Goal: Task Accomplishment & Management: Complete application form

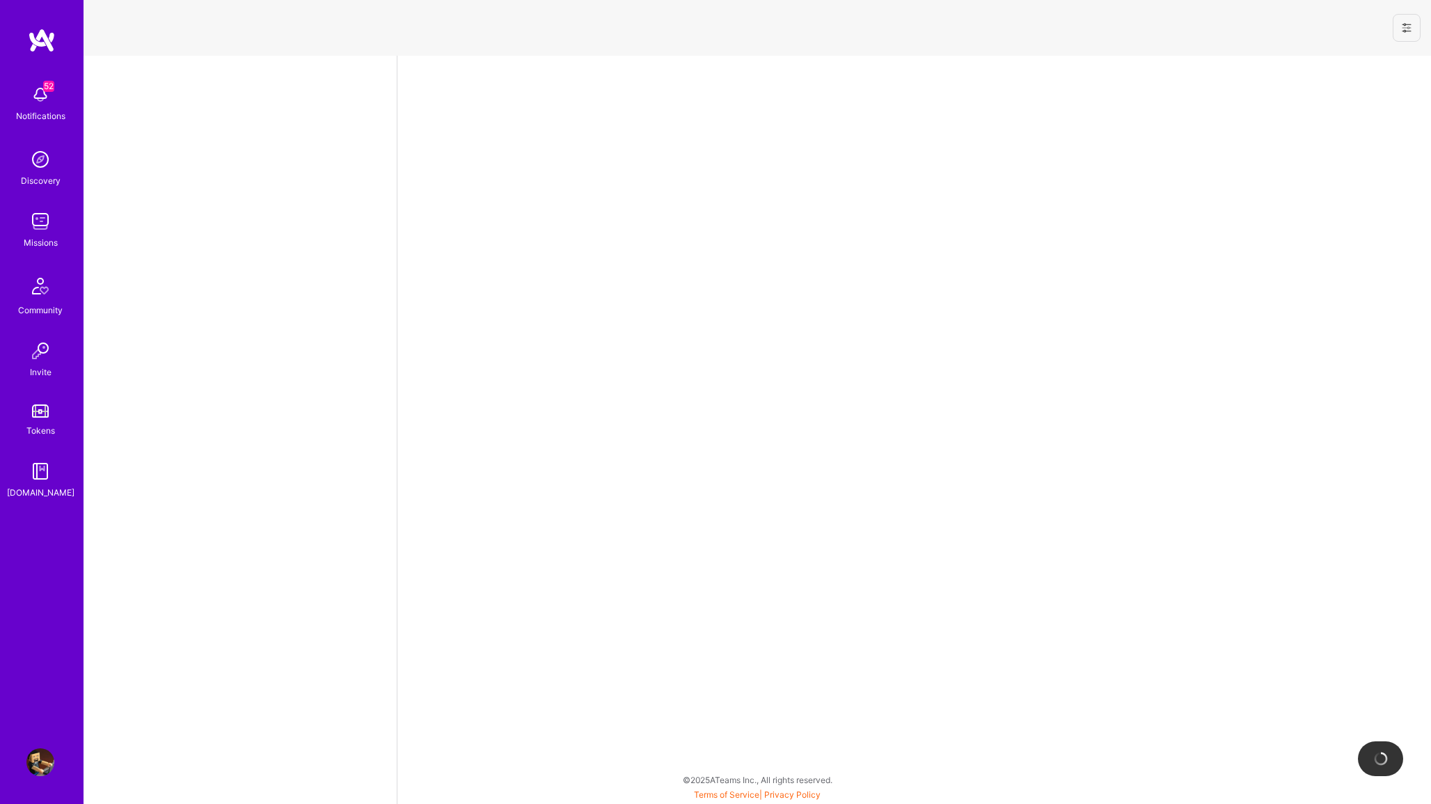
select select "CA"
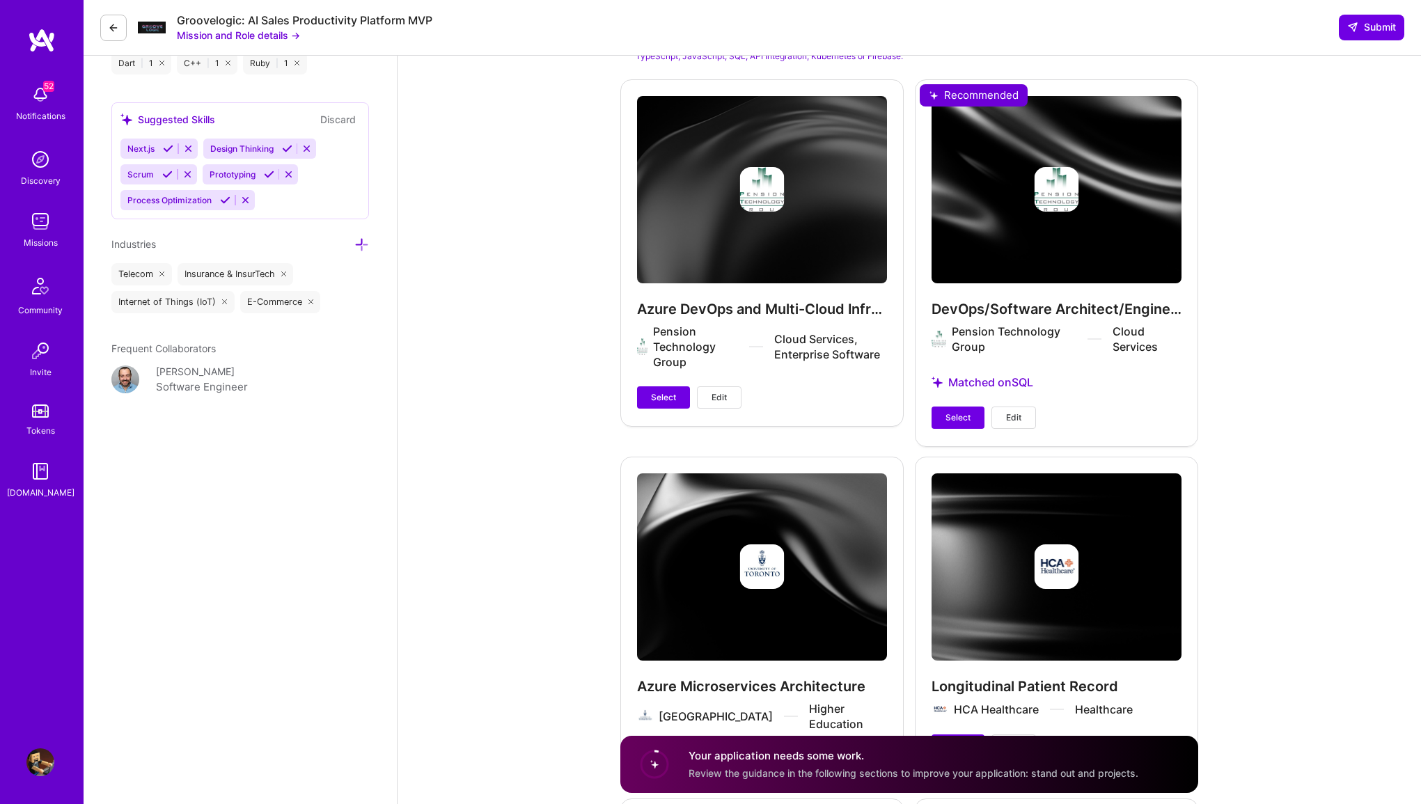
scroll to position [1859, 0]
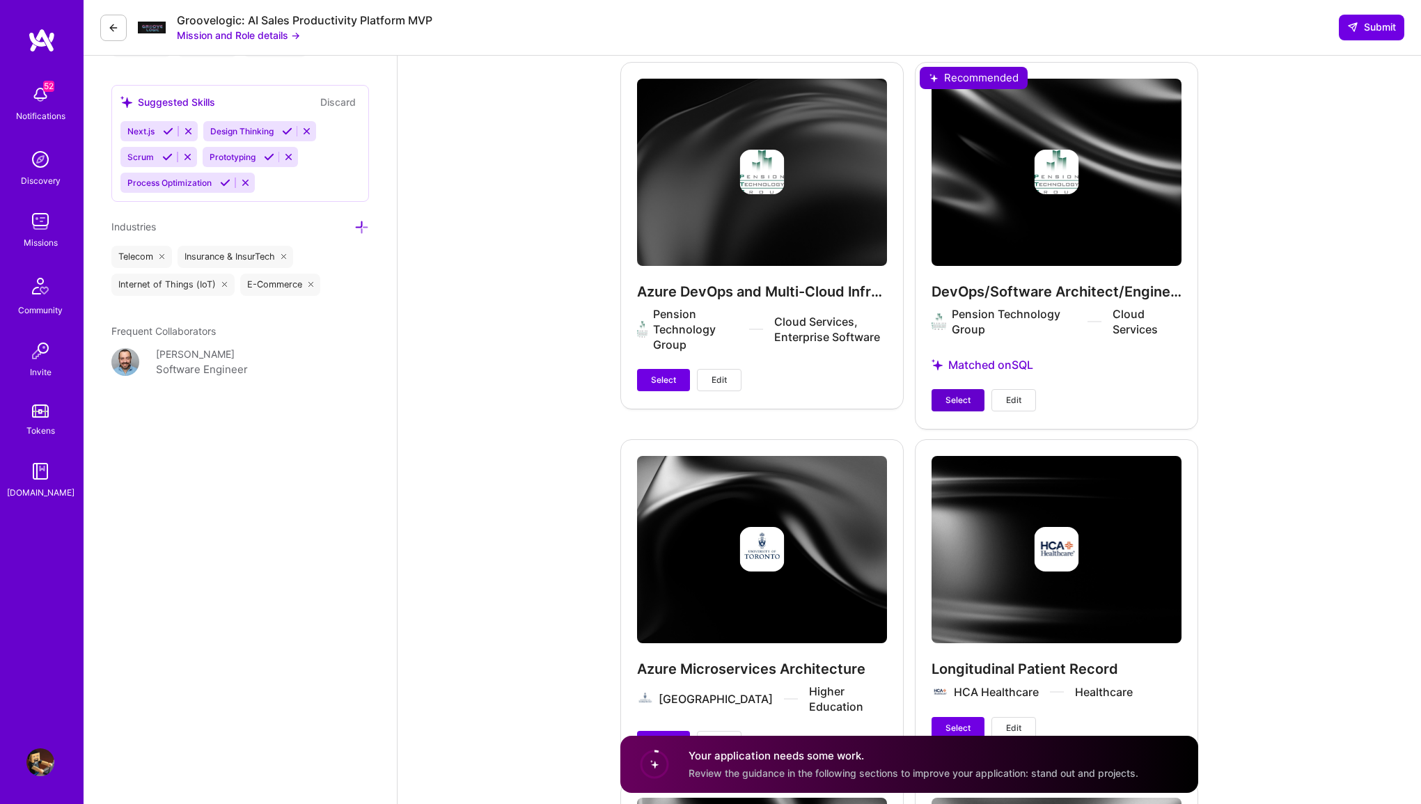
click at [965, 397] on span "Select" at bounding box center [957, 400] width 25 height 13
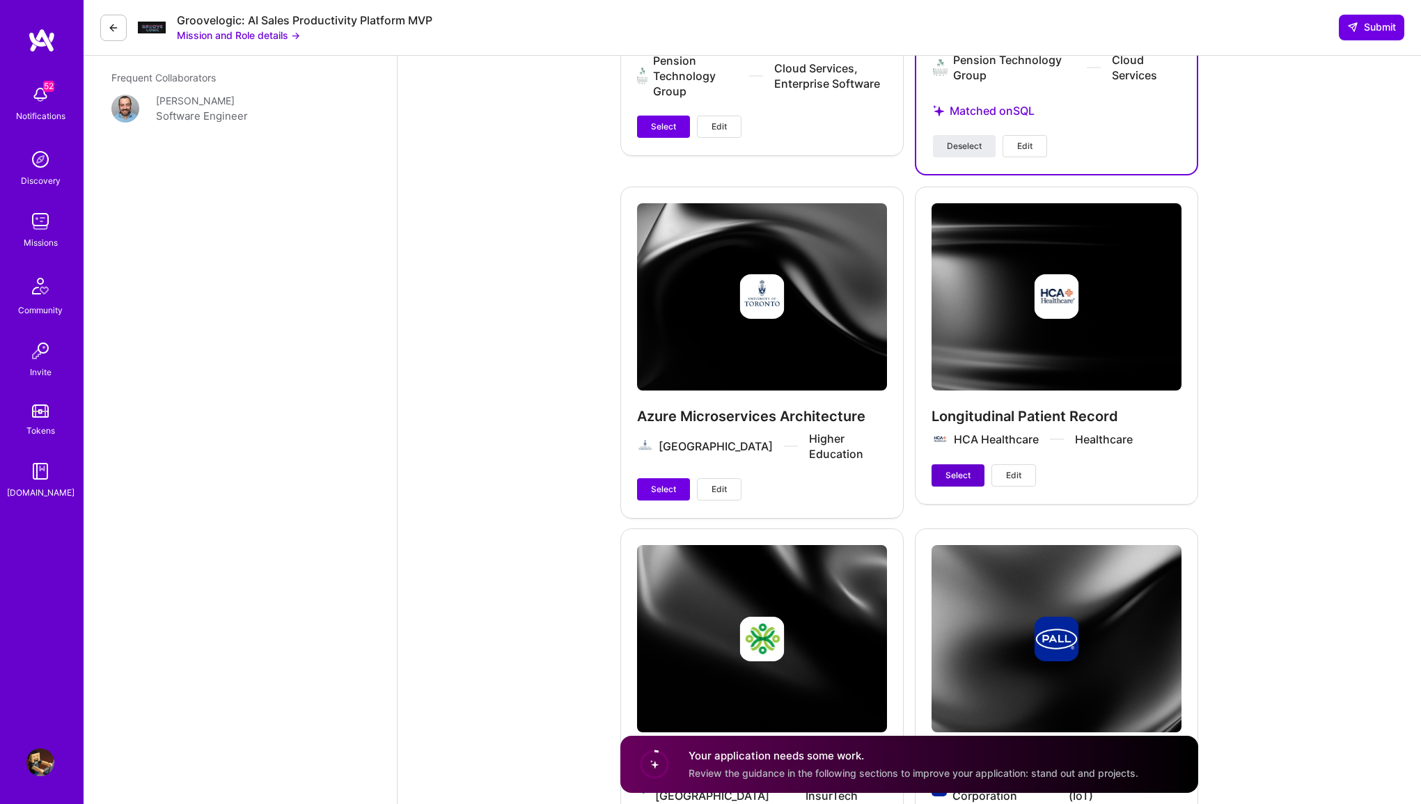
scroll to position [2138, 0]
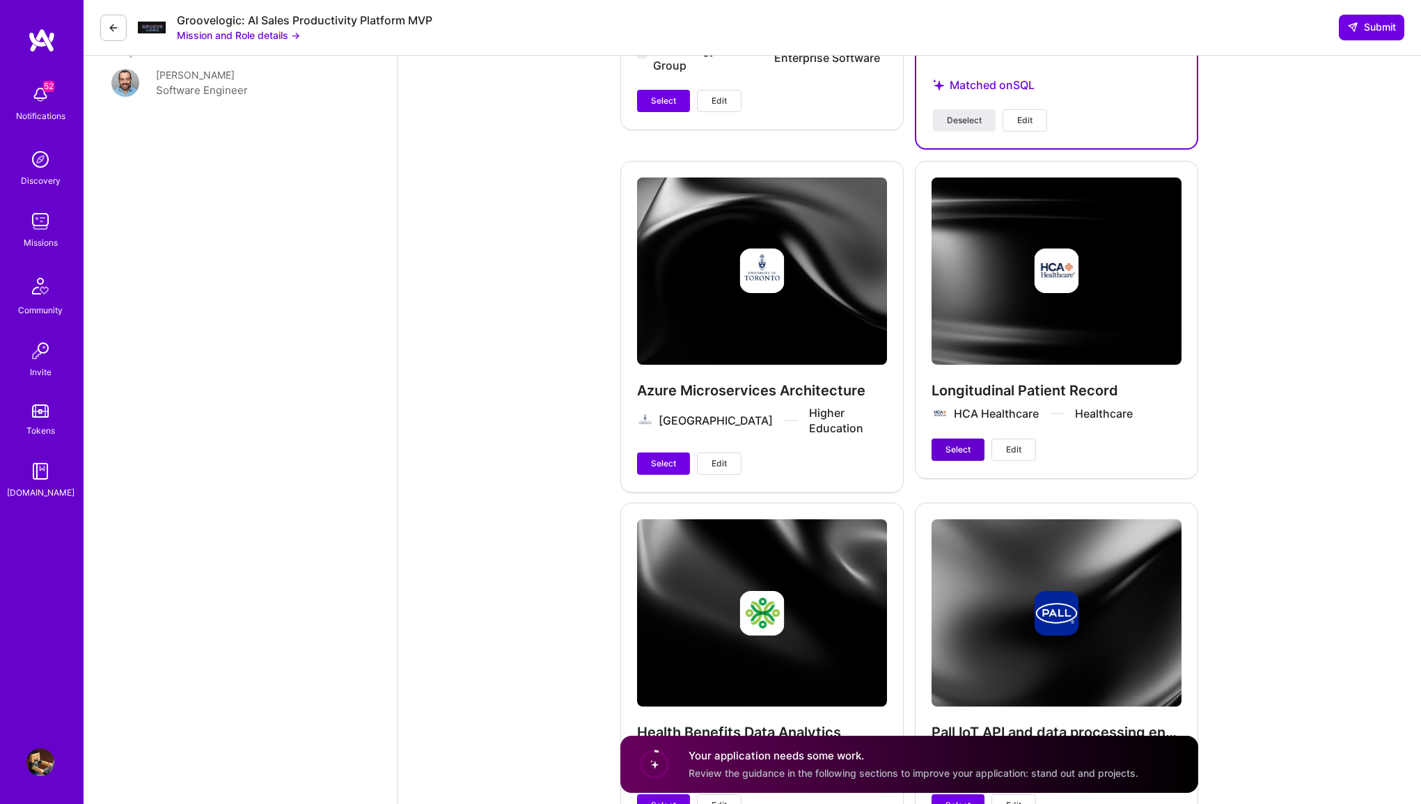
click at [958, 451] on span "Select" at bounding box center [957, 449] width 25 height 13
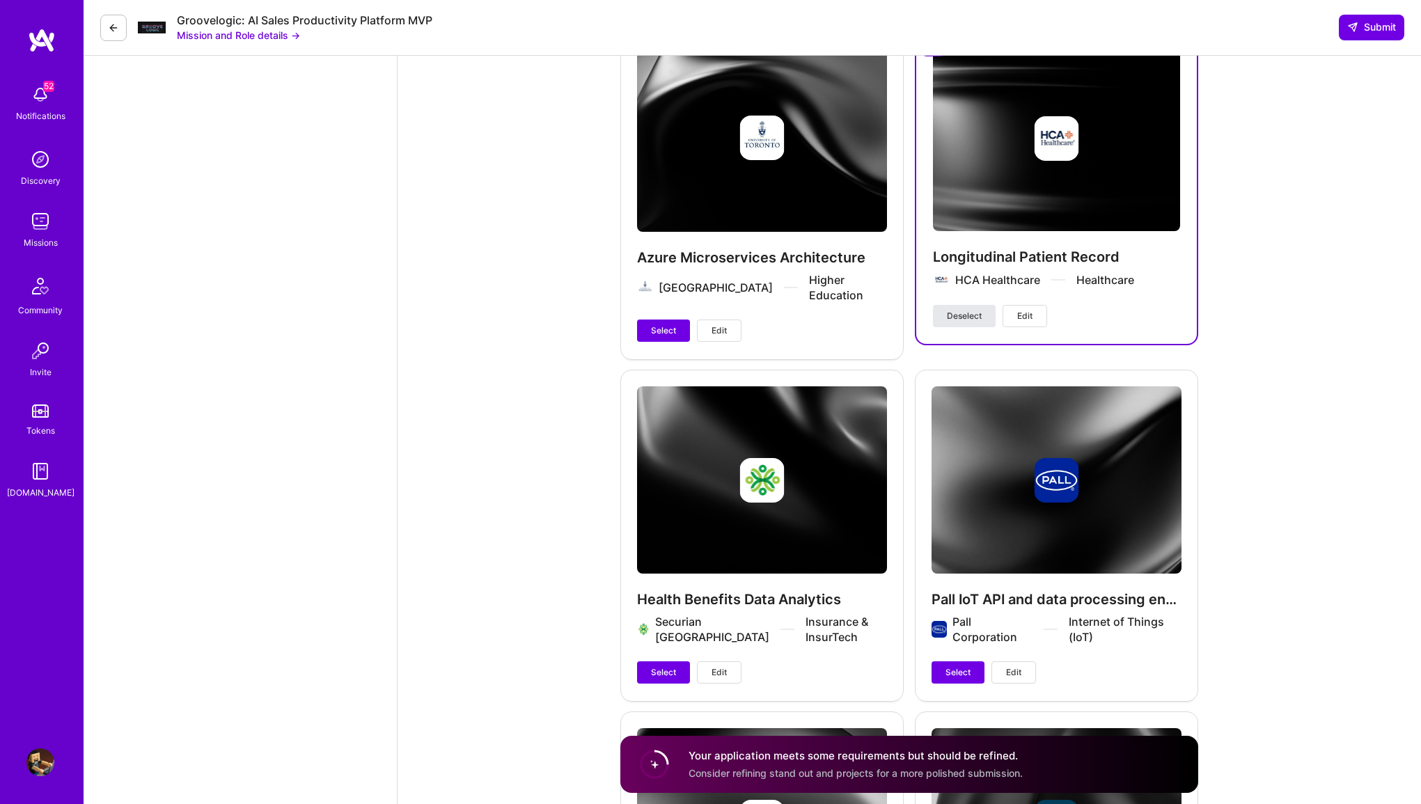
scroll to position [2374, 0]
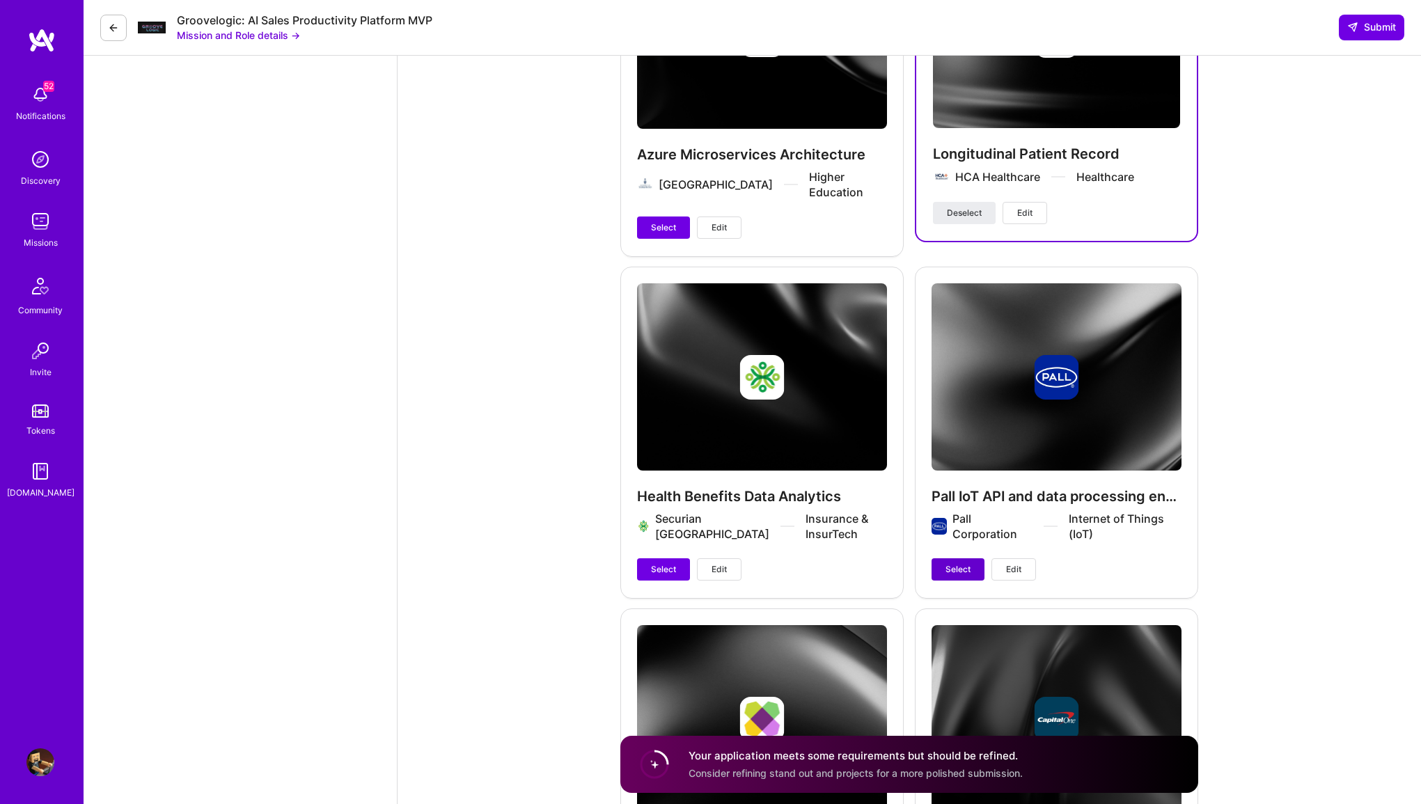
click at [957, 575] on span "Select" at bounding box center [957, 569] width 25 height 13
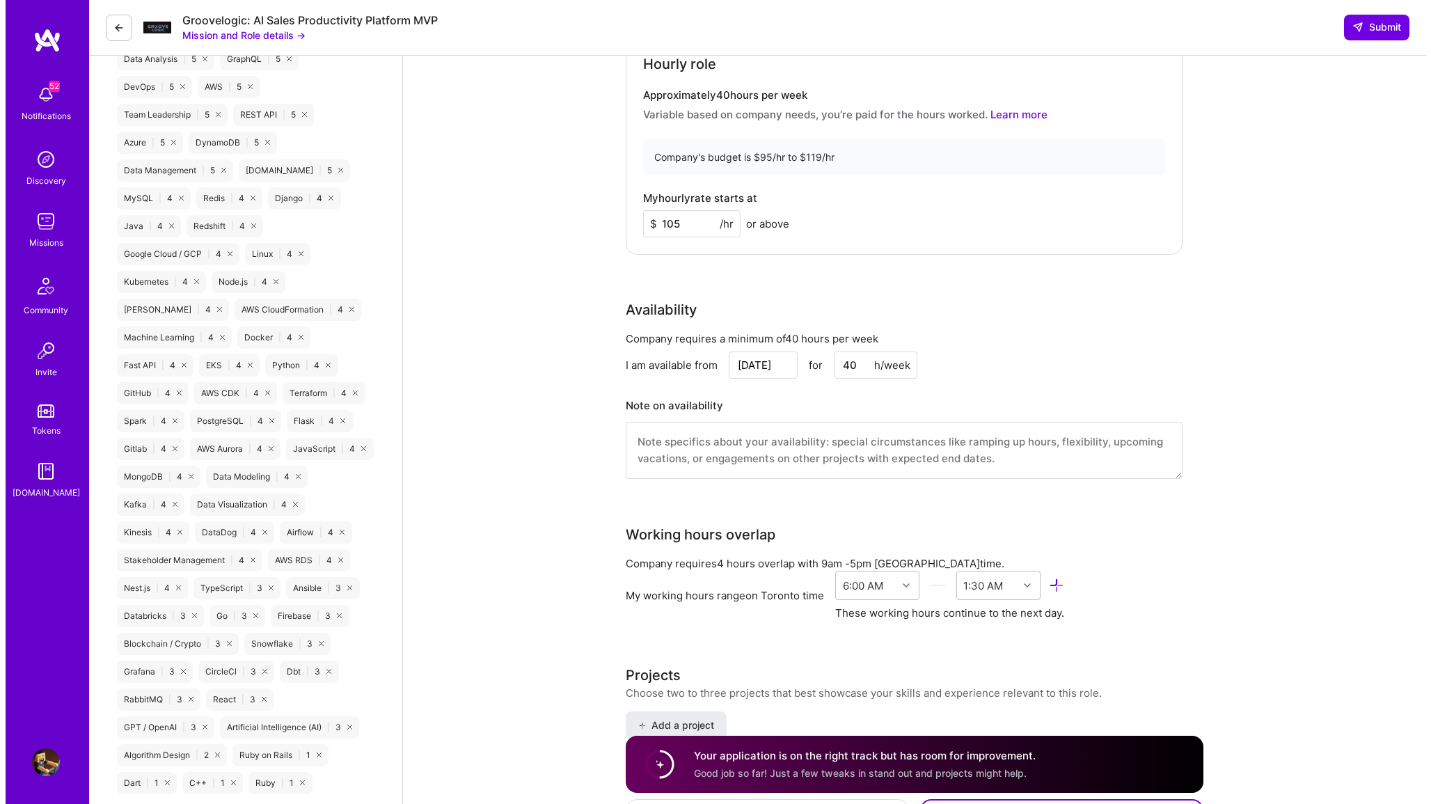
scroll to position [1361, 0]
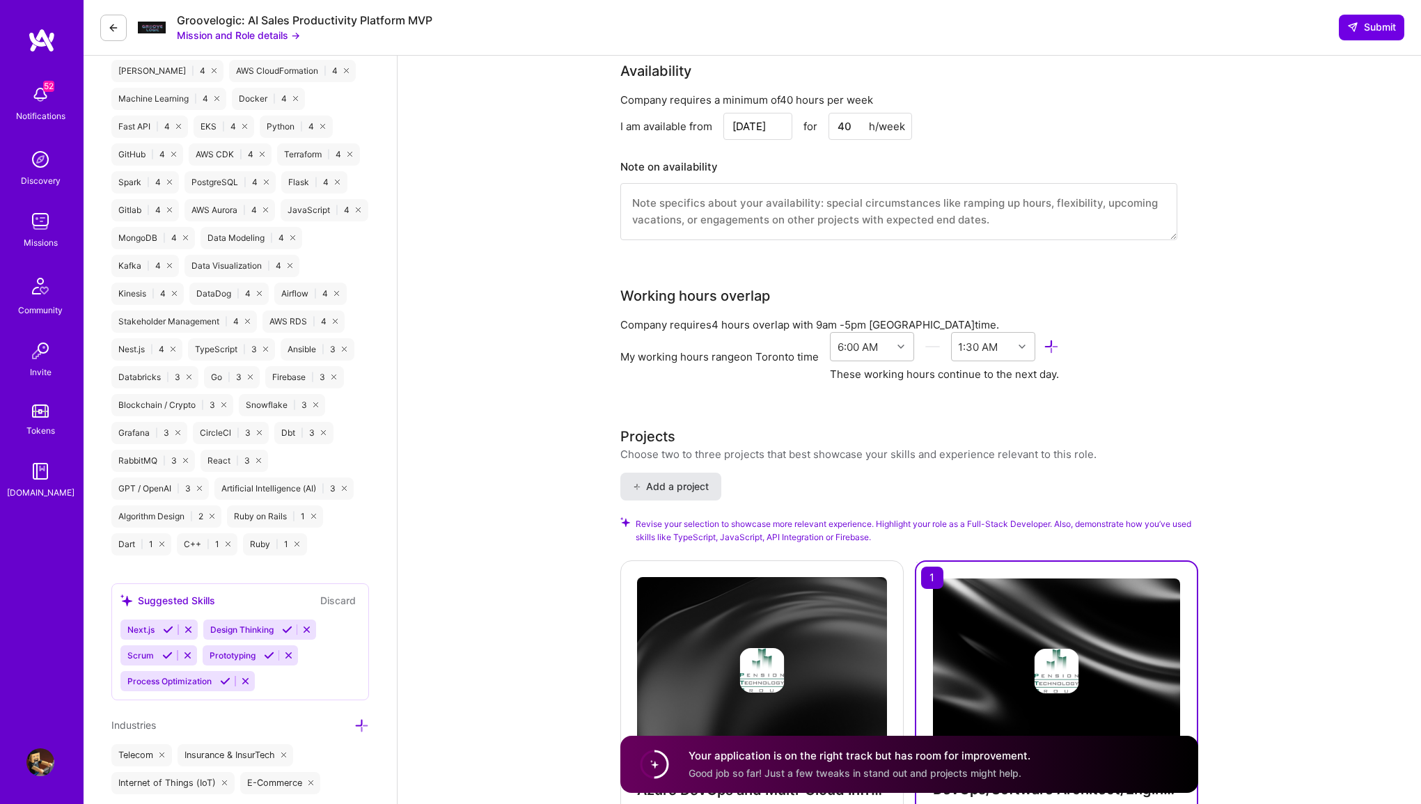
click at [677, 488] on span "Add a project" at bounding box center [671, 487] width 76 height 14
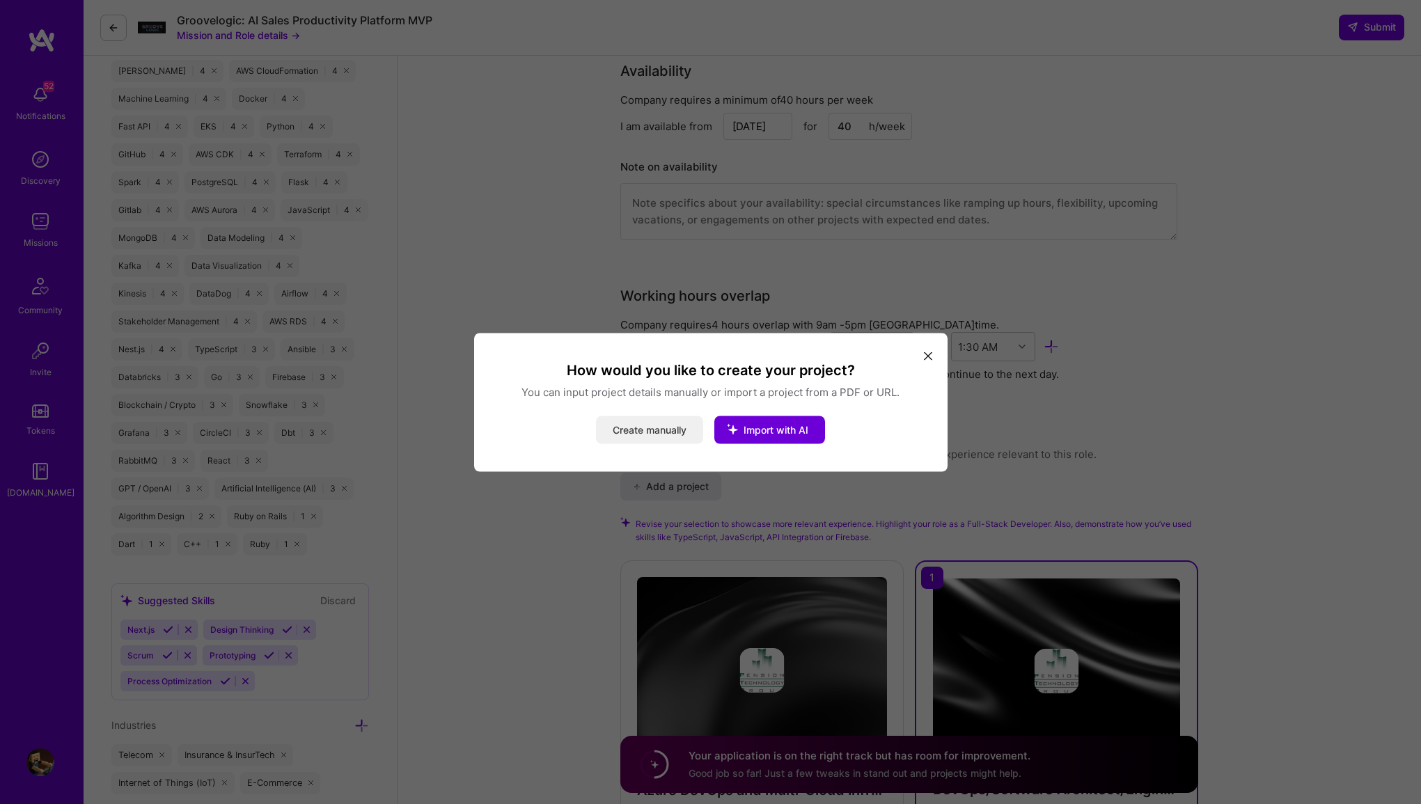
click at [672, 426] on button "Create manually" at bounding box center [649, 430] width 107 height 28
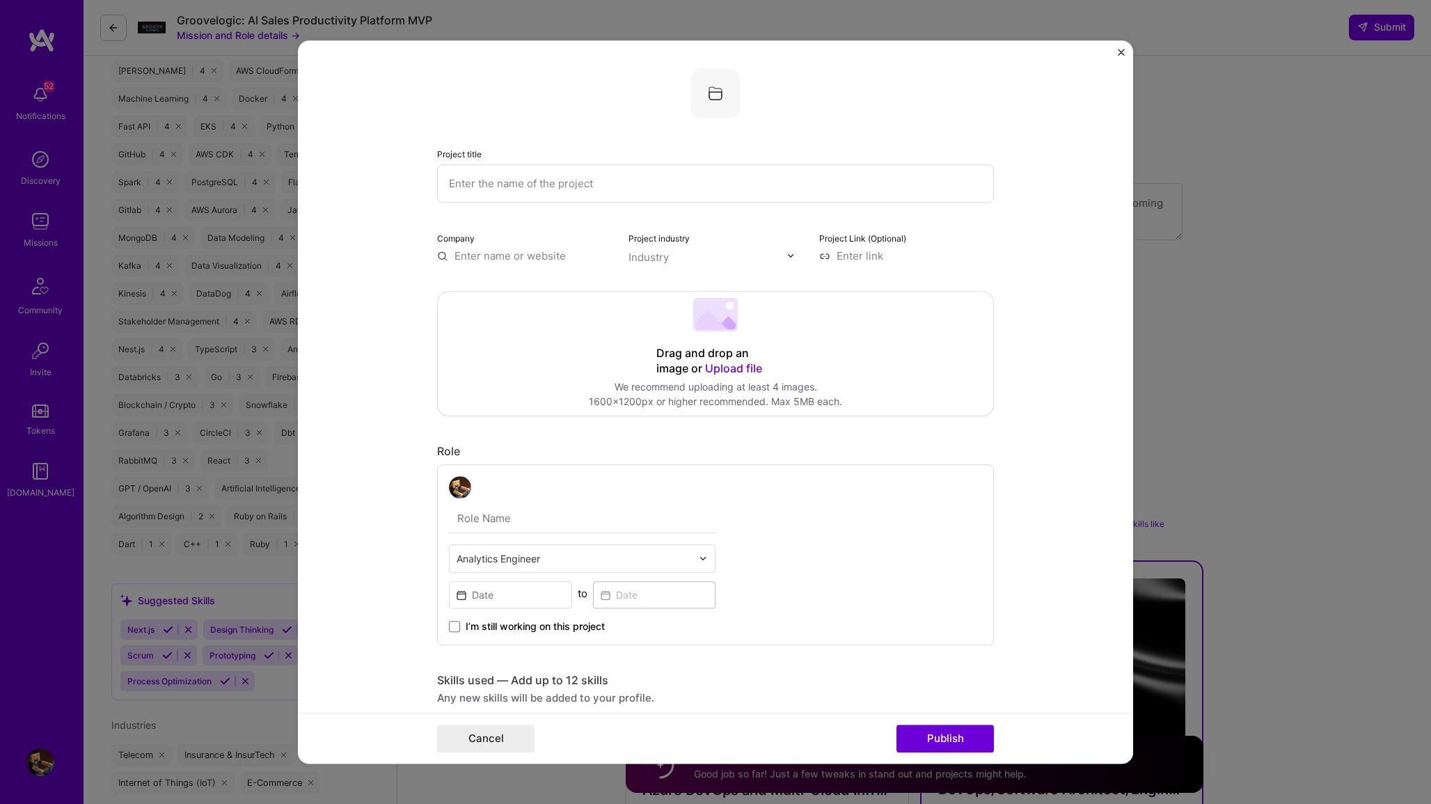
click at [530, 181] on input "text" at bounding box center [715, 183] width 557 height 38
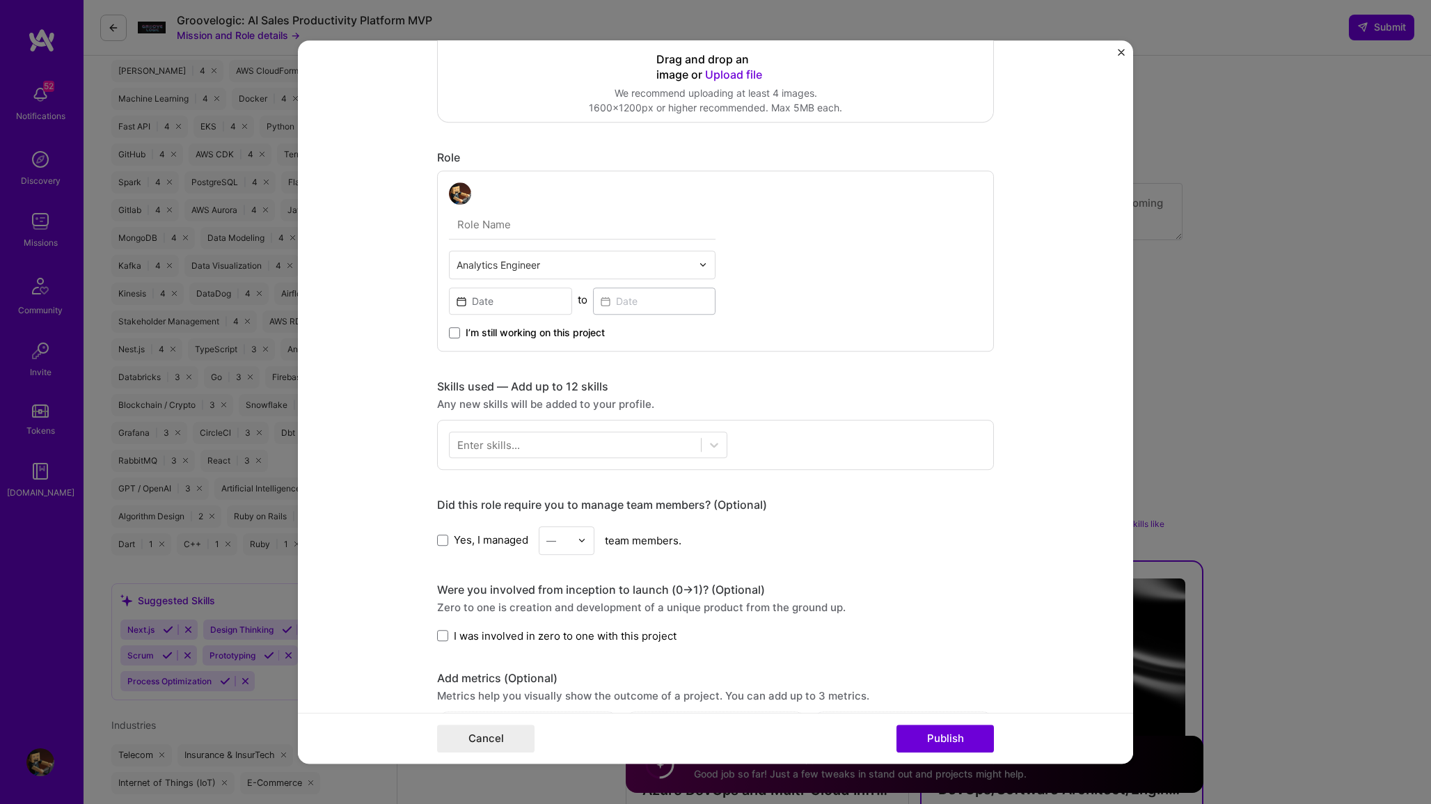
click at [514, 264] on input "text" at bounding box center [574, 265] width 235 height 15
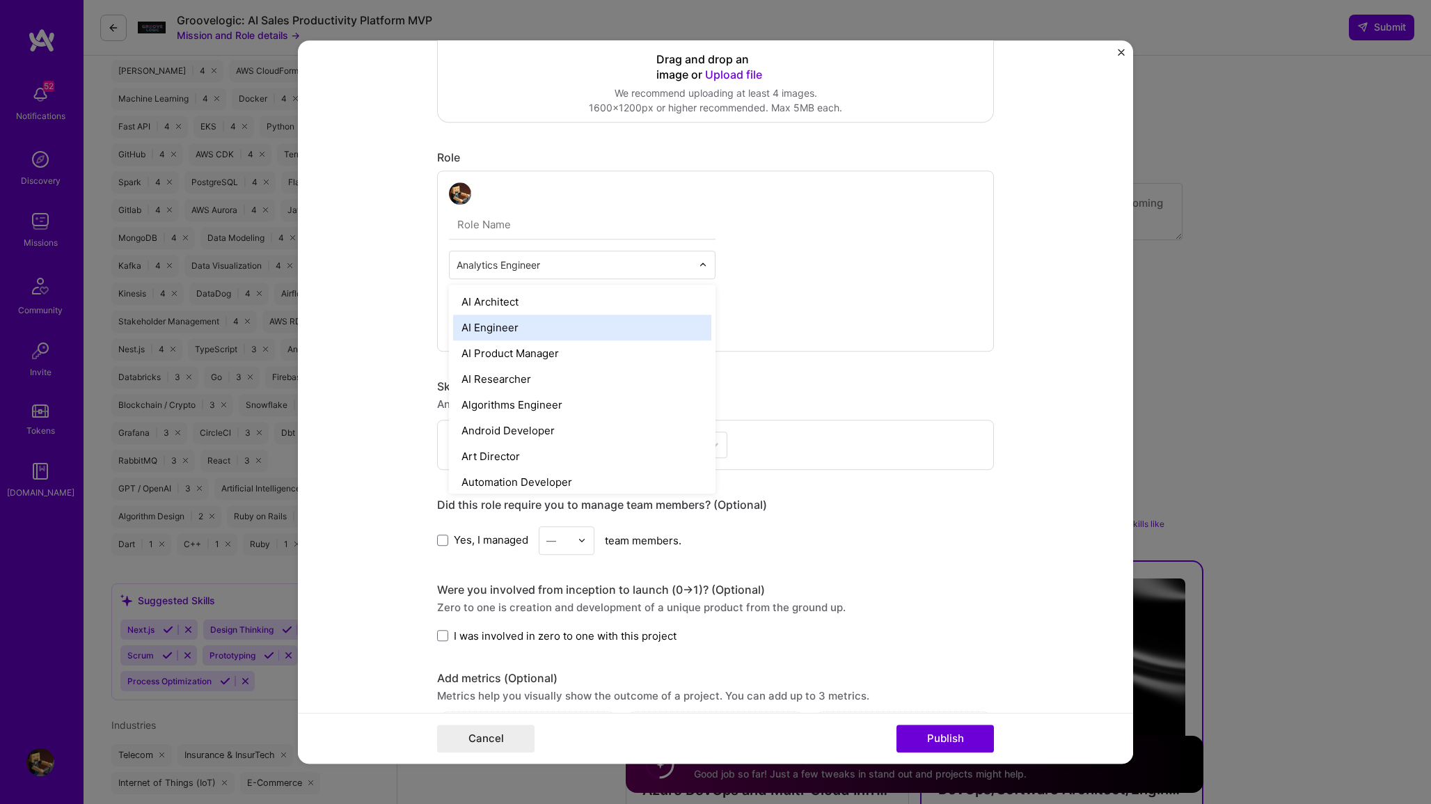
click at [514, 325] on div "AI Engineer" at bounding box center [582, 328] width 258 height 26
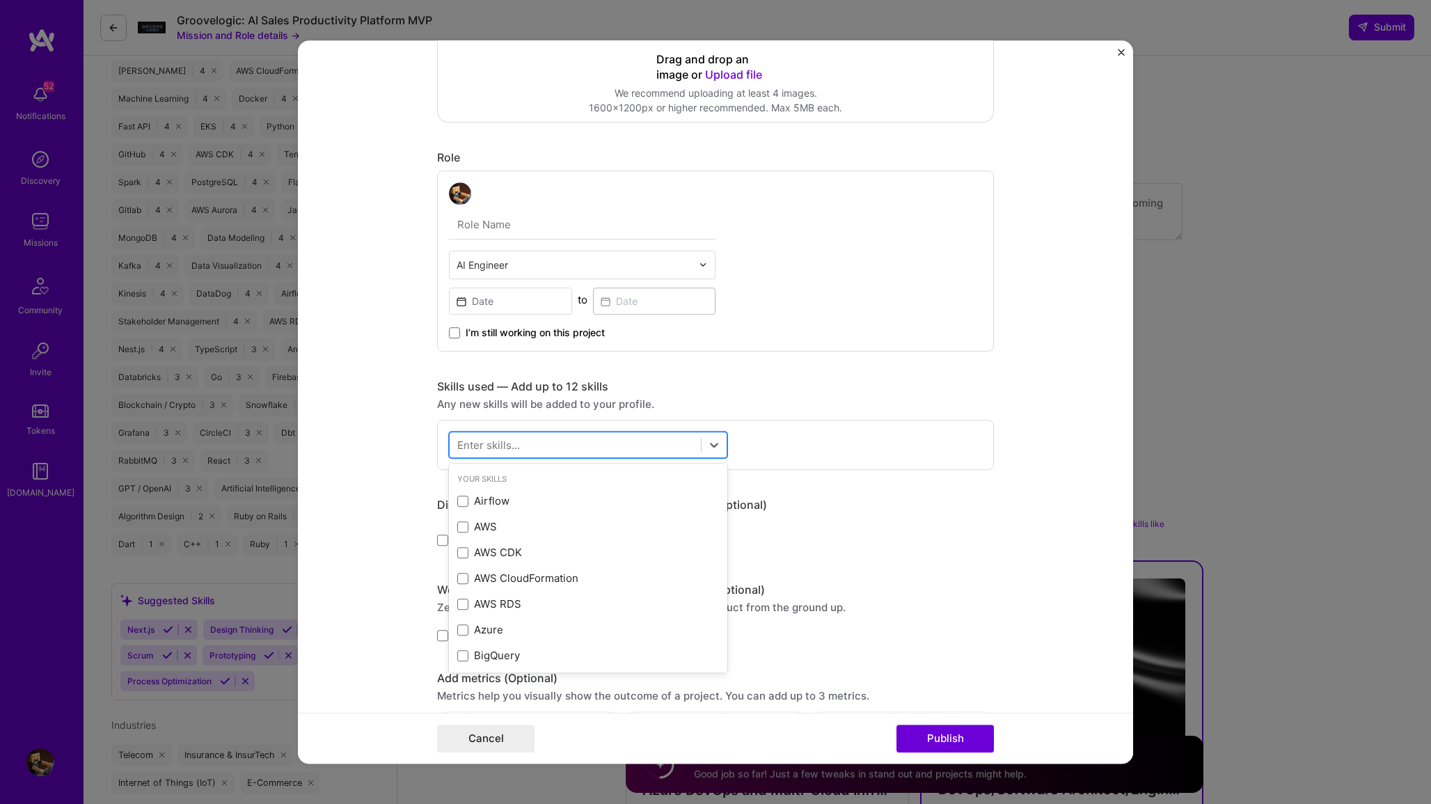
click at [520, 441] on div at bounding box center [575, 444] width 251 height 23
type input "v"
click at [475, 439] on div "AI AI" at bounding box center [575, 444] width 251 height 23
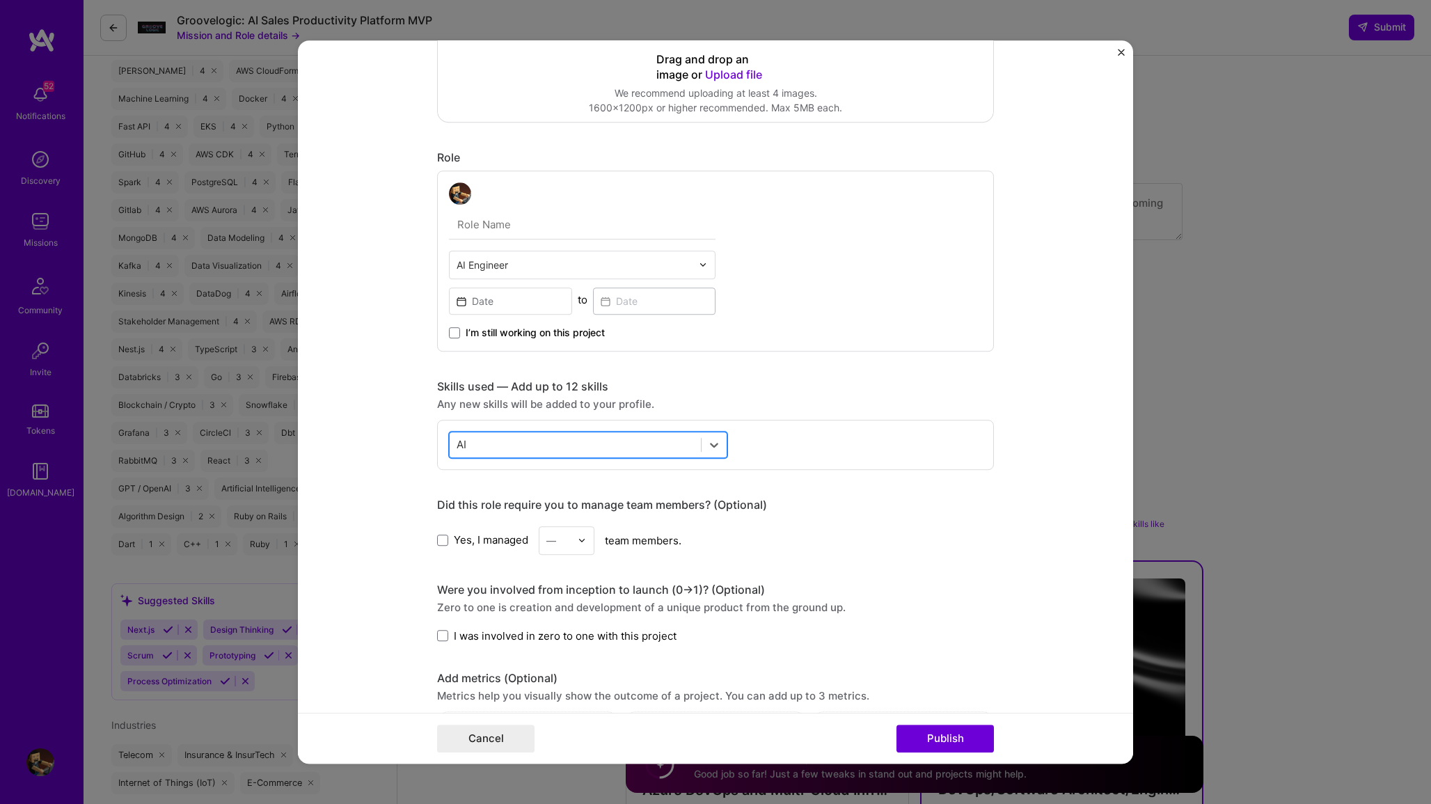
click at [475, 439] on div "AI AI" at bounding box center [575, 444] width 251 height 23
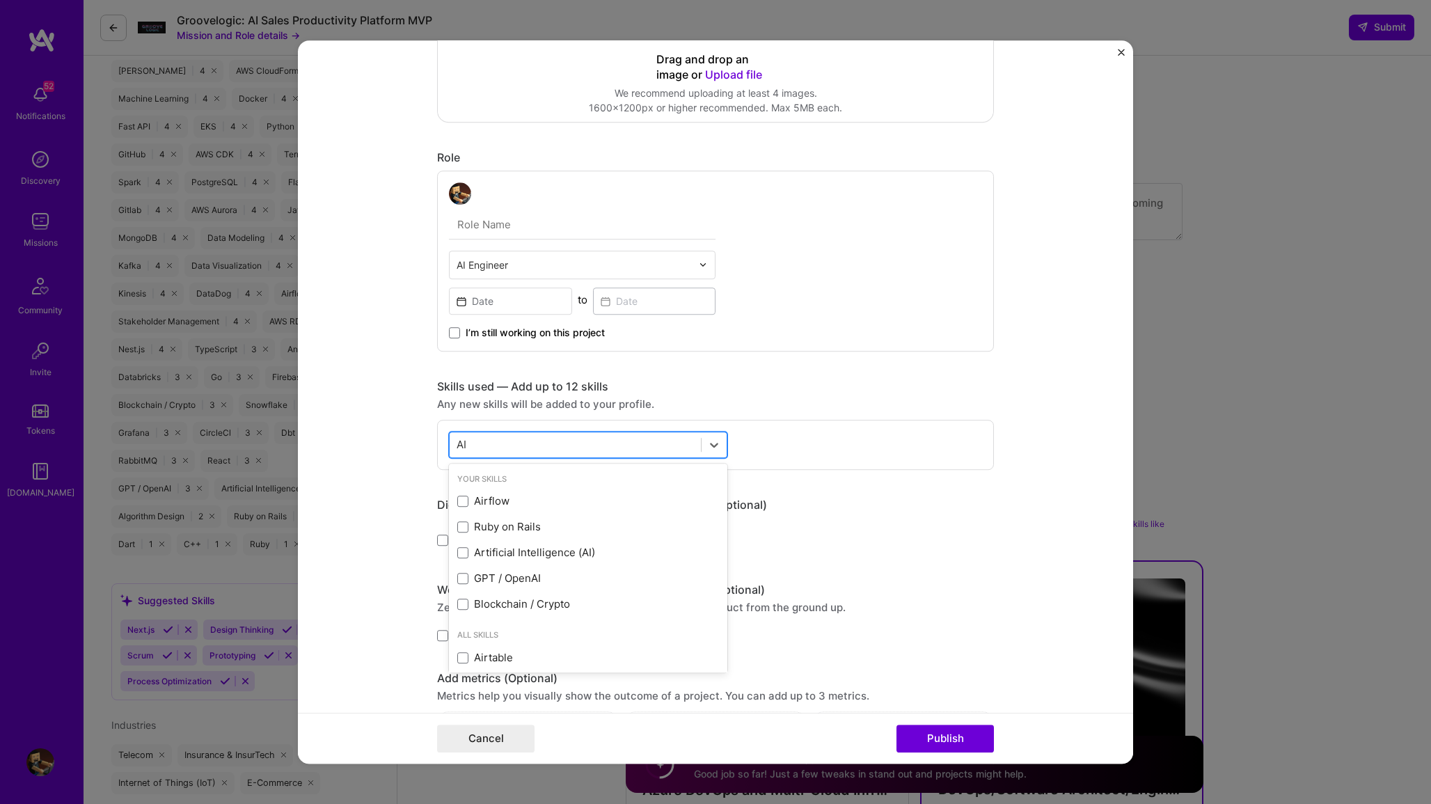
type input "A"
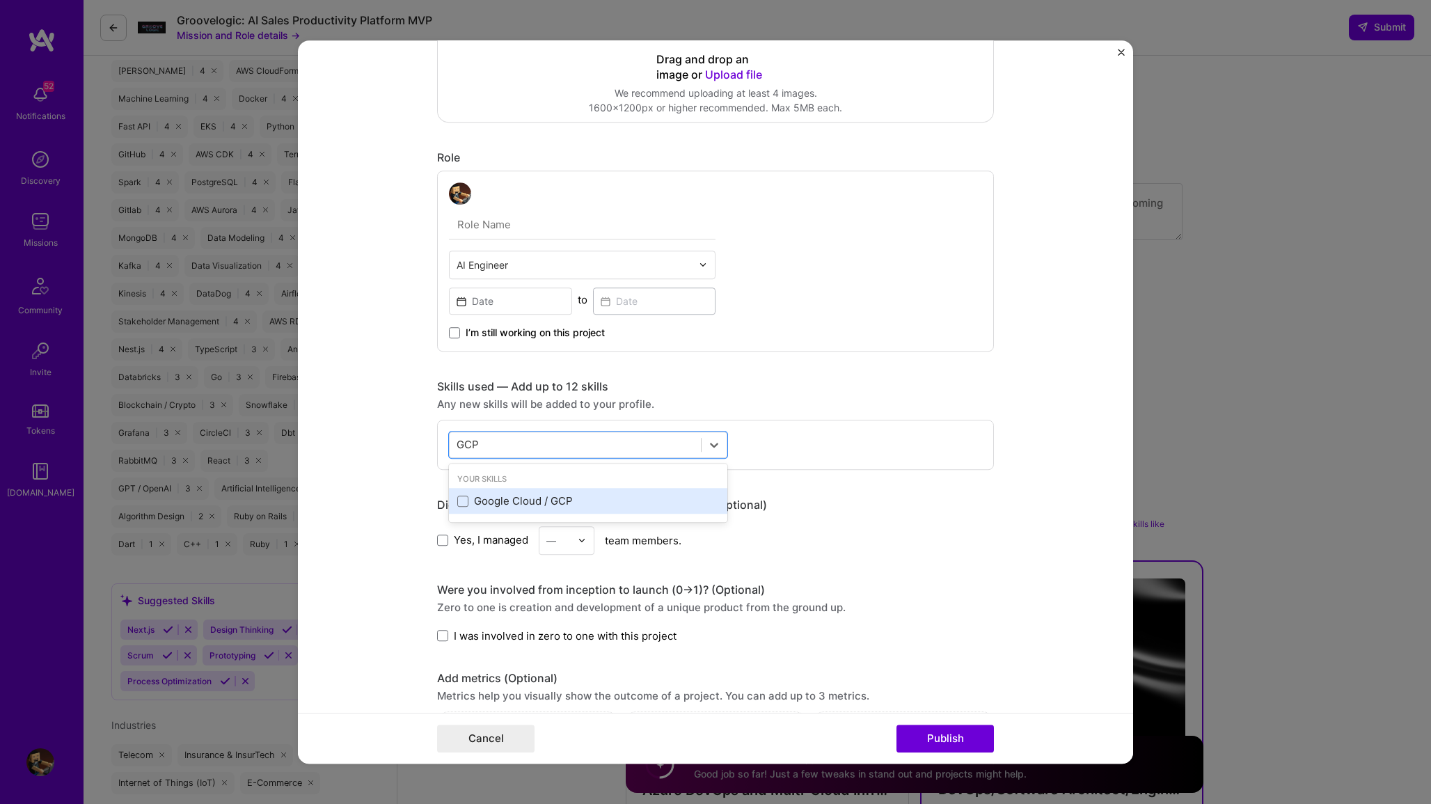
click at [499, 502] on div "Google Cloud / GCP" at bounding box center [588, 501] width 262 height 15
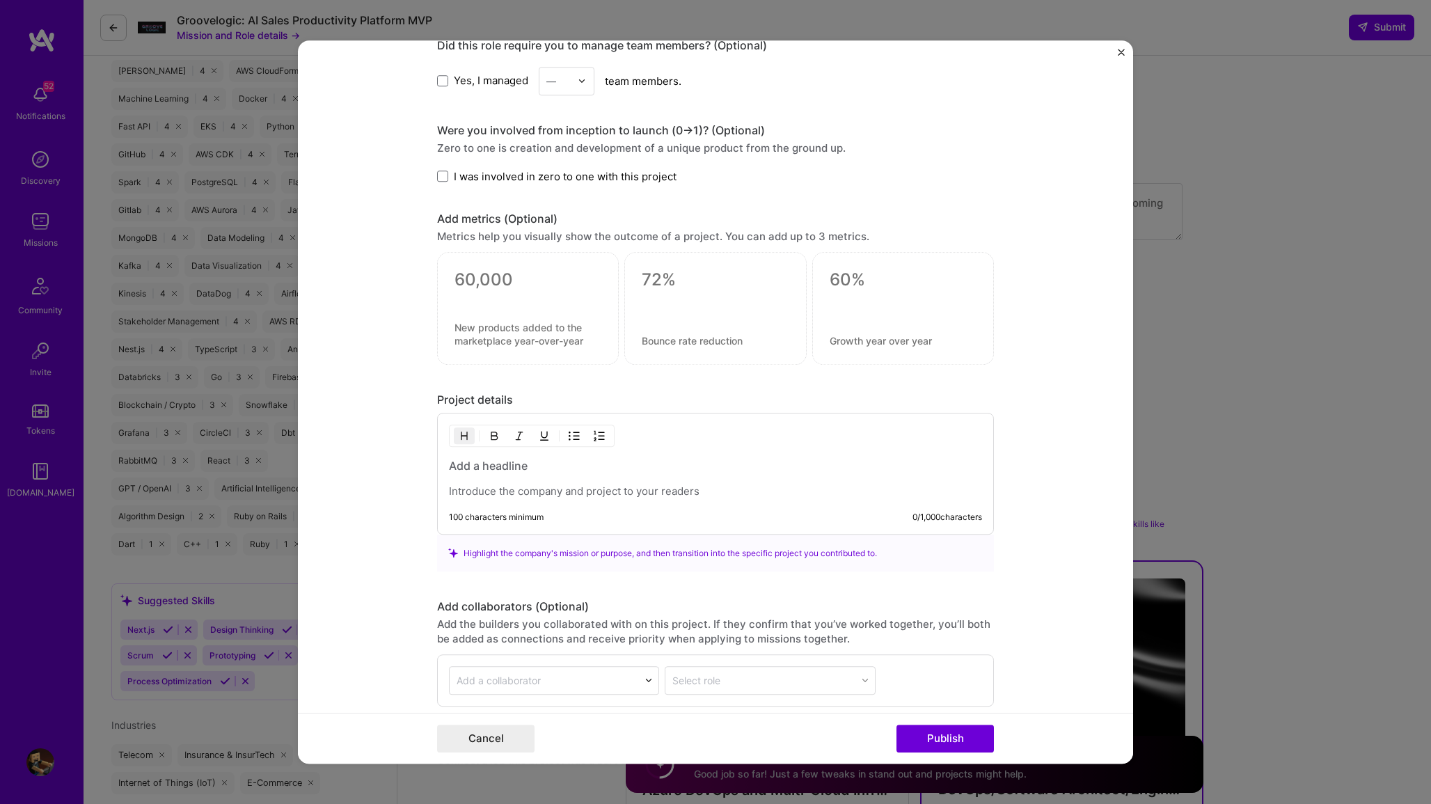
scroll to position [813, 0]
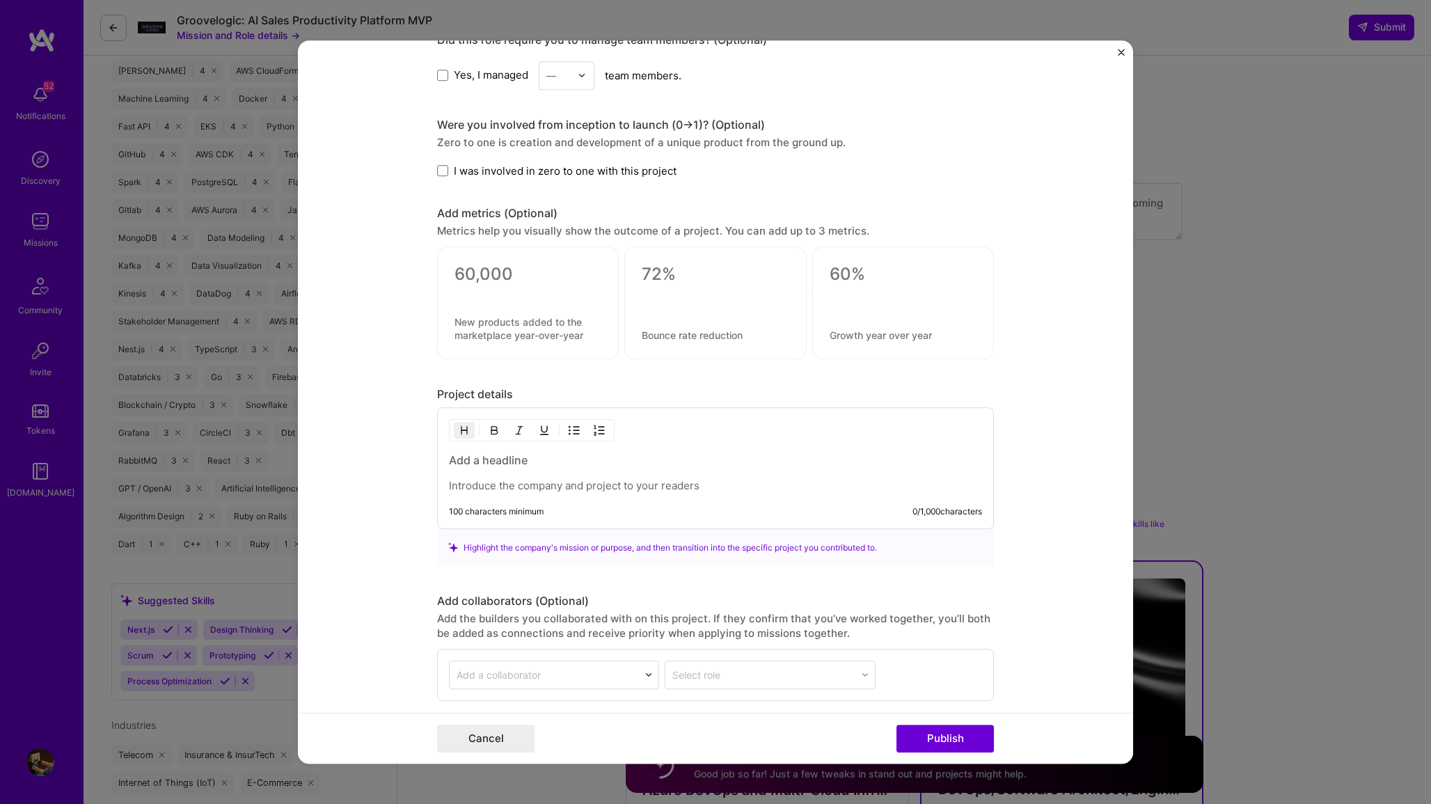
type input "GCP"
click at [526, 488] on p at bounding box center [715, 486] width 533 height 14
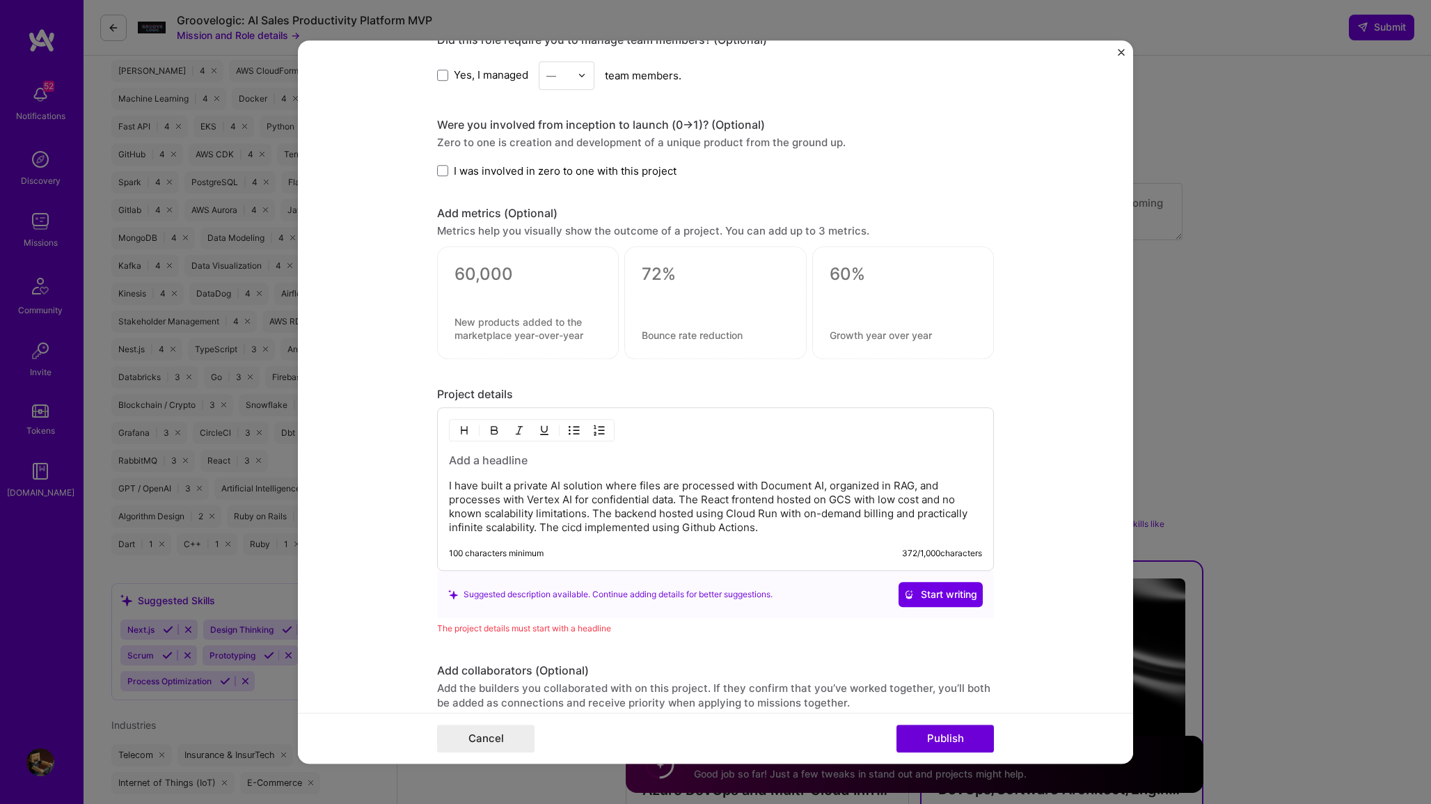
click at [472, 458] on h3 at bounding box center [715, 459] width 533 height 15
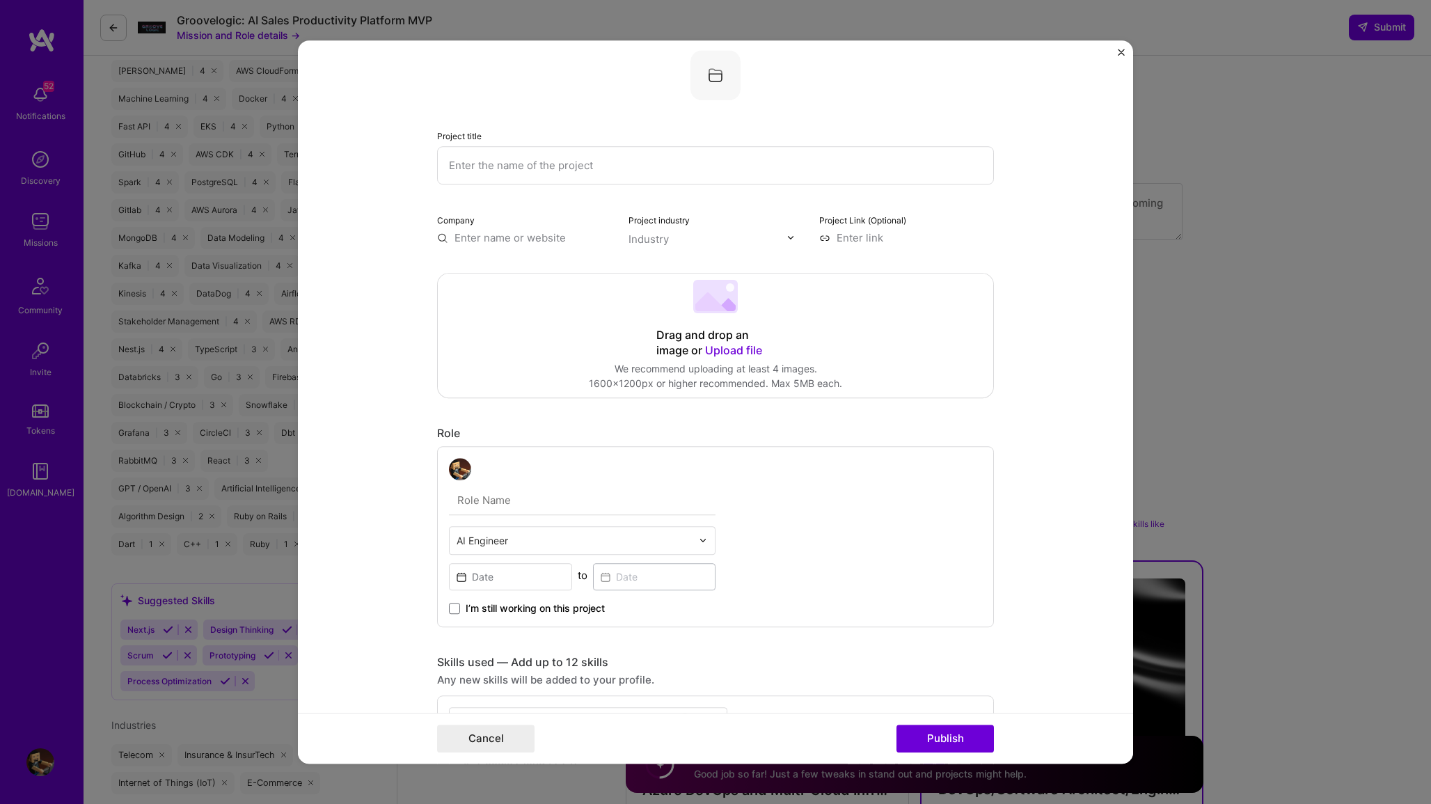
scroll to position [0, 0]
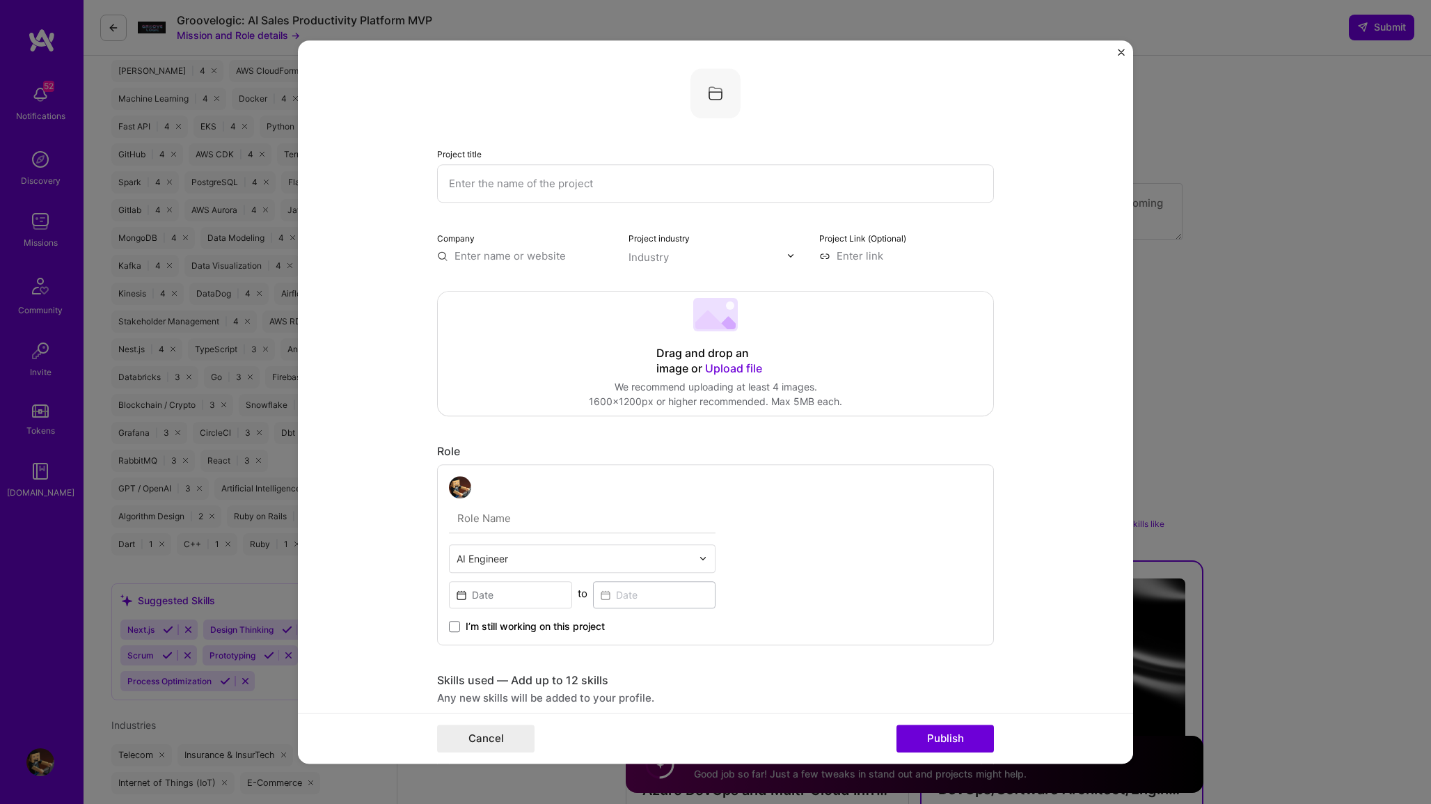
click at [457, 182] on input "text" at bounding box center [715, 183] width 557 height 38
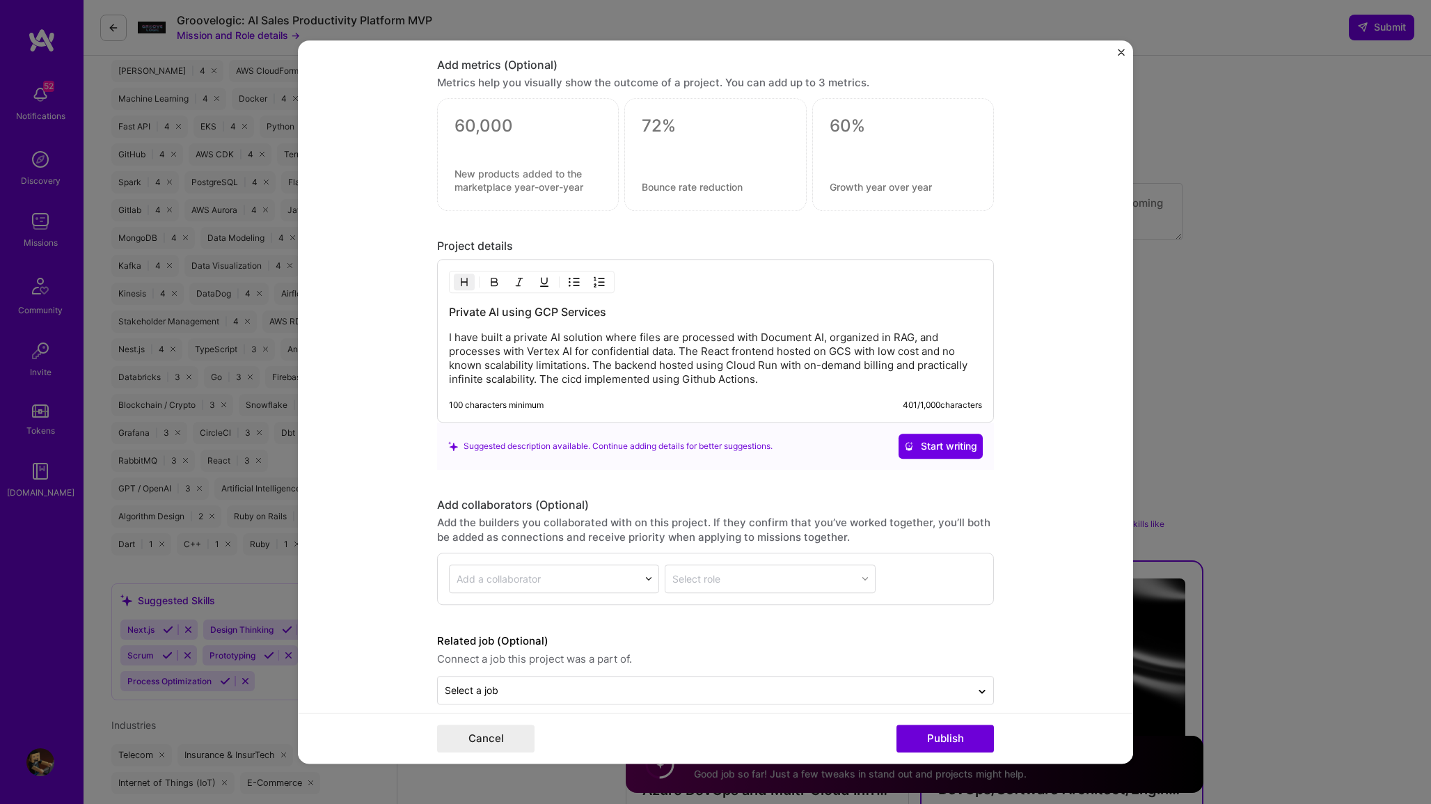
scroll to position [979, 0]
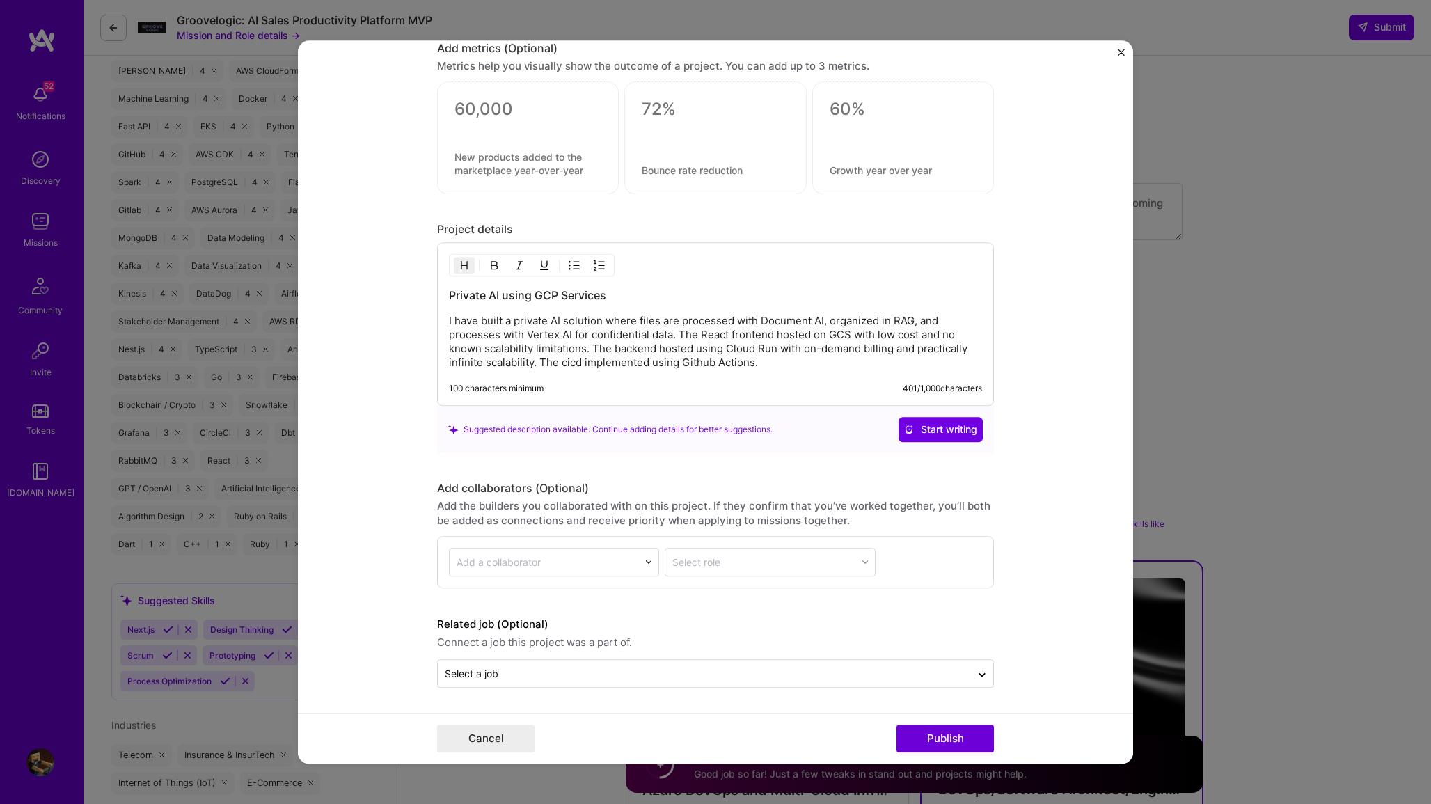
type input "Private AI on GCP"
click at [553, 351] on p "I have built a private AI solution where files are processed with Document AI, …" at bounding box center [715, 342] width 533 height 56
click at [594, 368] on p "I have built a private AI solution where files are processed with Document AI, …" at bounding box center [715, 342] width 533 height 56
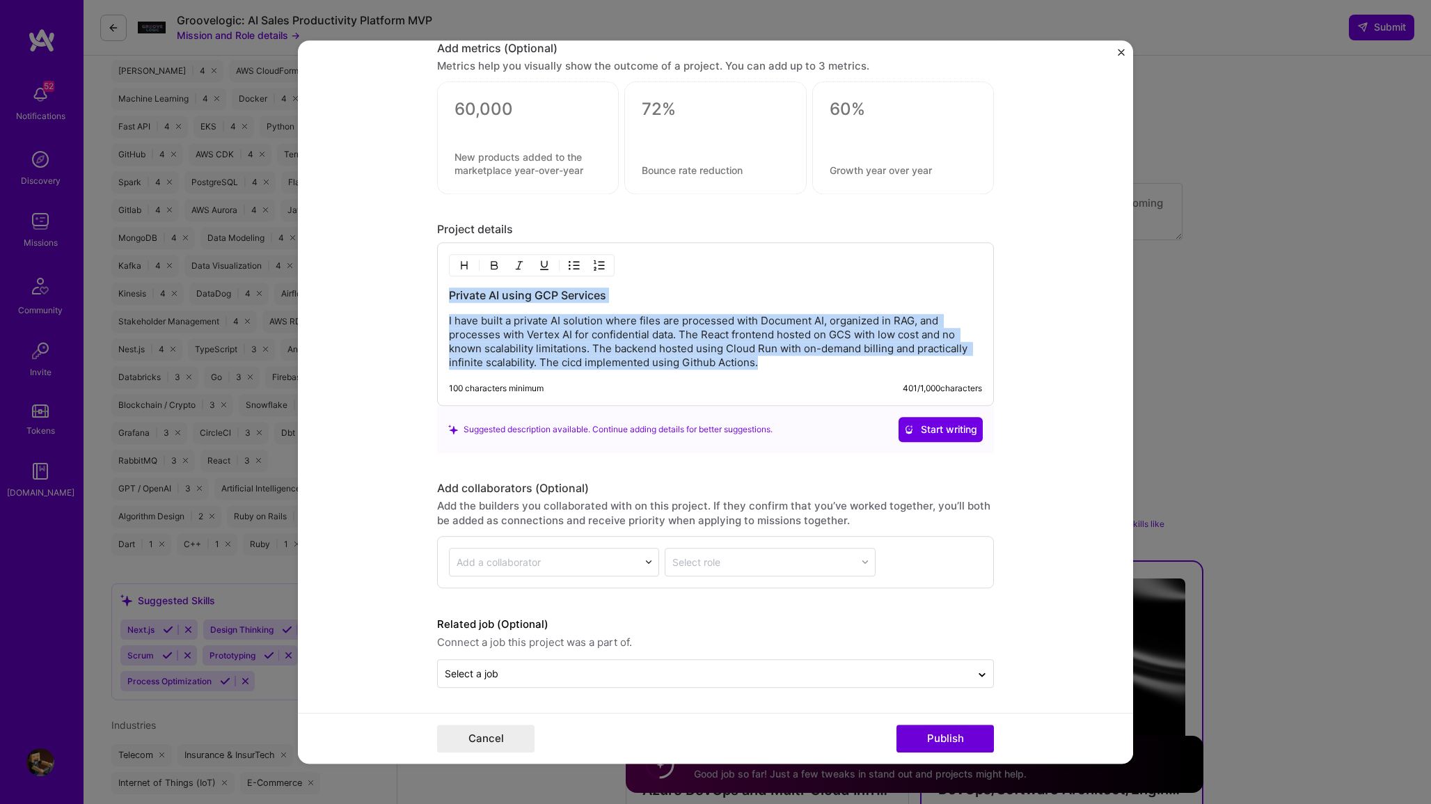
click at [739, 356] on p "I have built a private AI solution where files are processed with Document AI, …" at bounding box center [715, 342] width 533 height 56
drag, startPoint x: 777, startPoint y: 361, endPoint x: 425, endPoint y: 317, distance: 355.7
click at [425, 317] on form "Project title Private AI on GCP Company Project industry Industry Project Link …" at bounding box center [715, 402] width 835 height 724
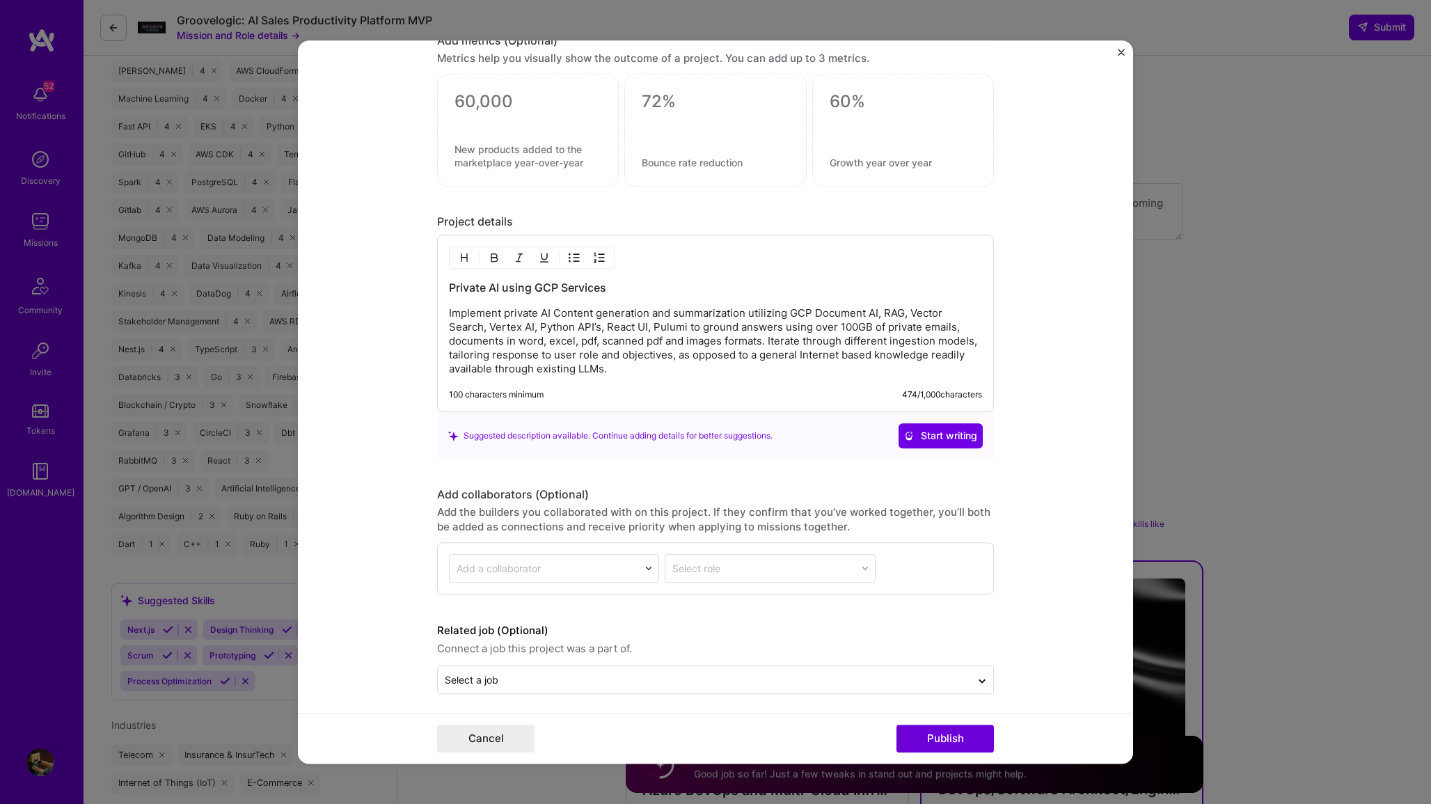
scroll to position [993, 0]
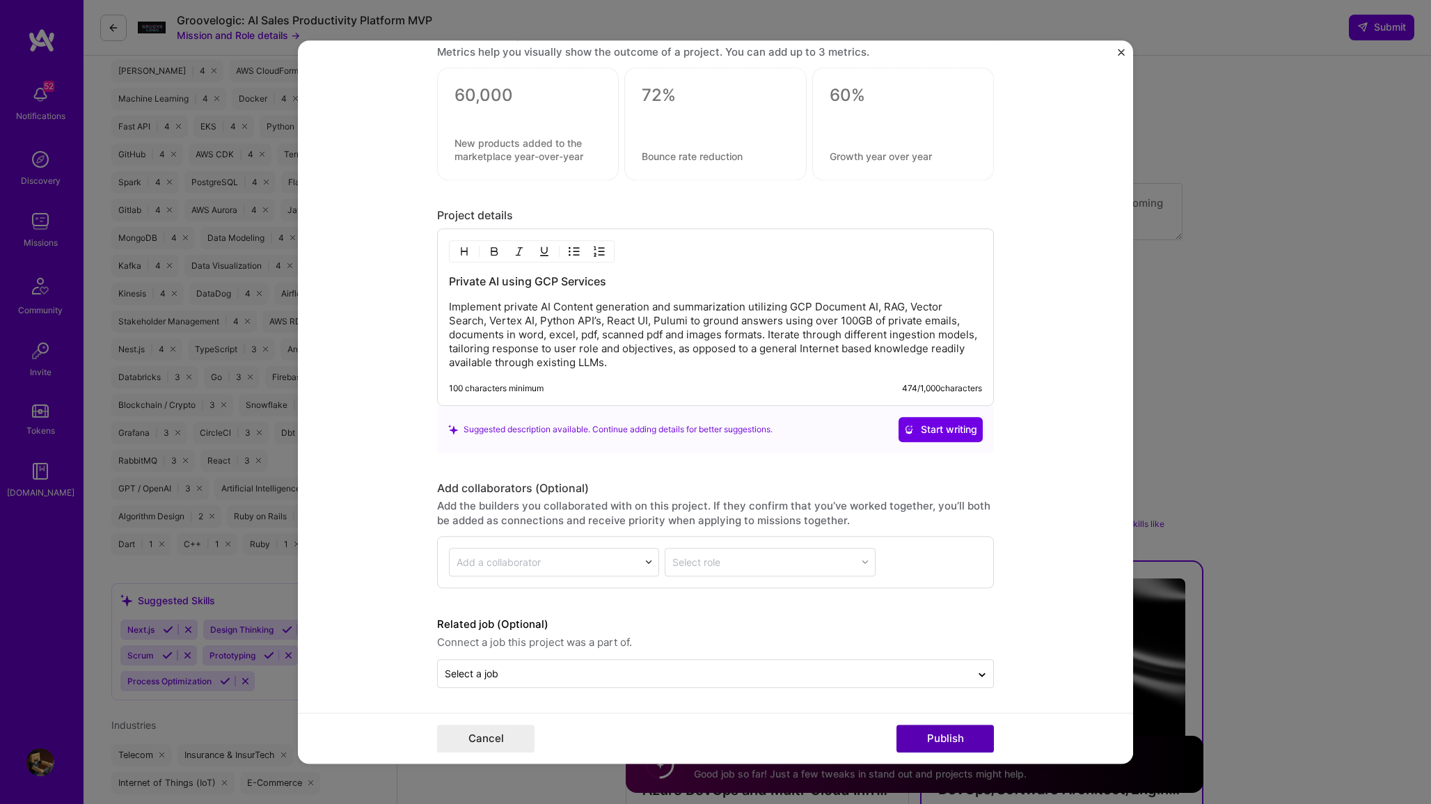
click at [942, 745] on button "Publish" at bounding box center [945, 739] width 97 height 28
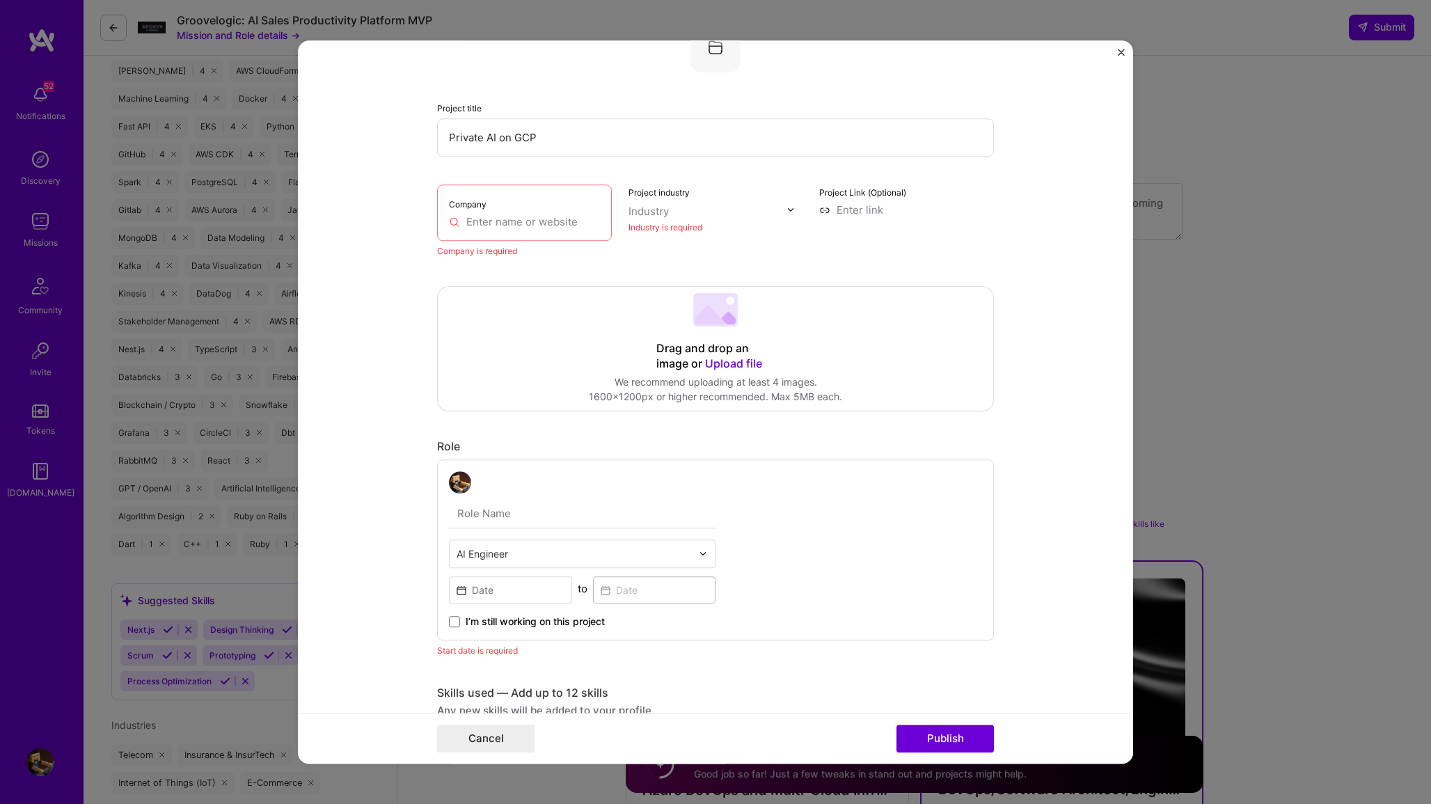
scroll to position [28, 0]
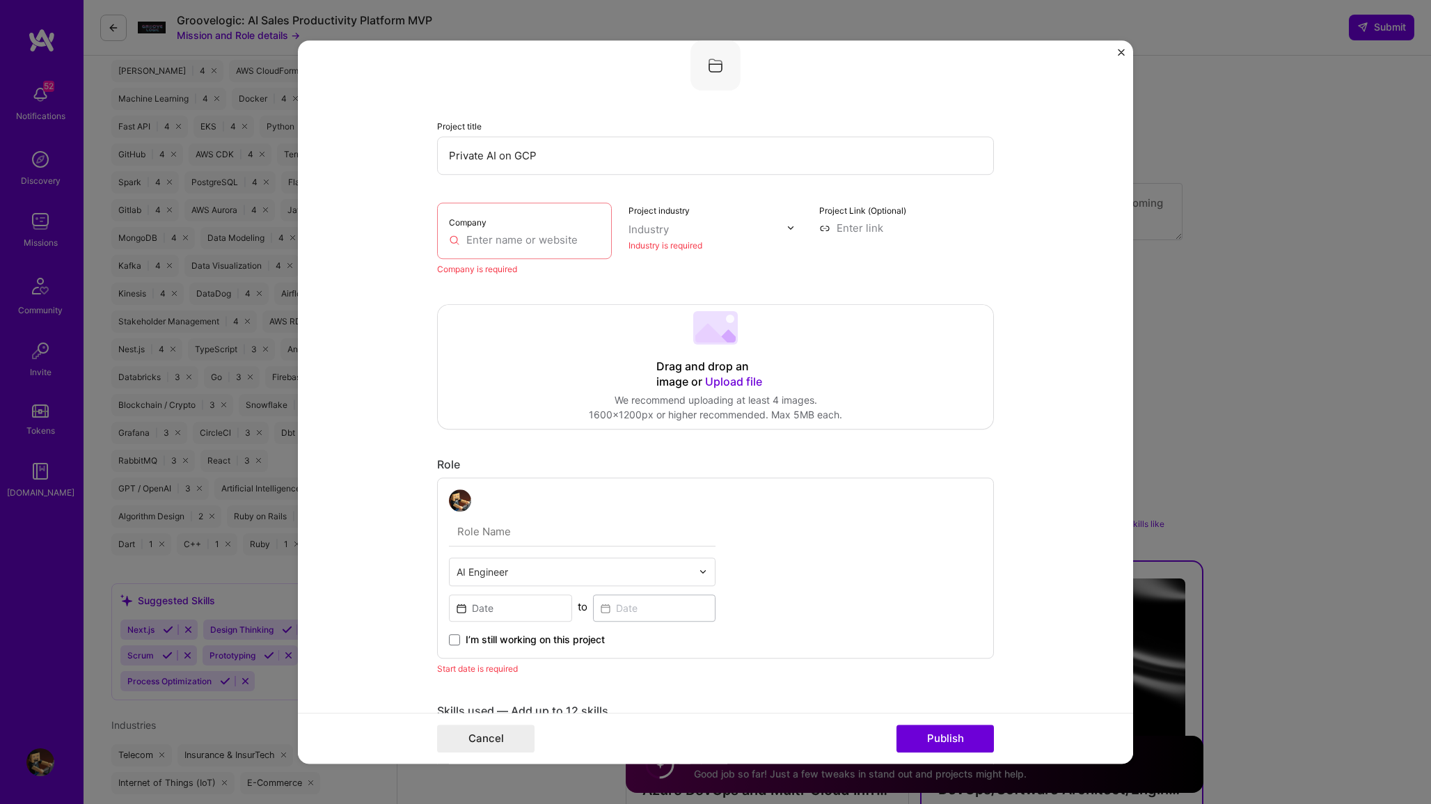
click at [511, 235] on input "text" at bounding box center [524, 239] width 151 height 15
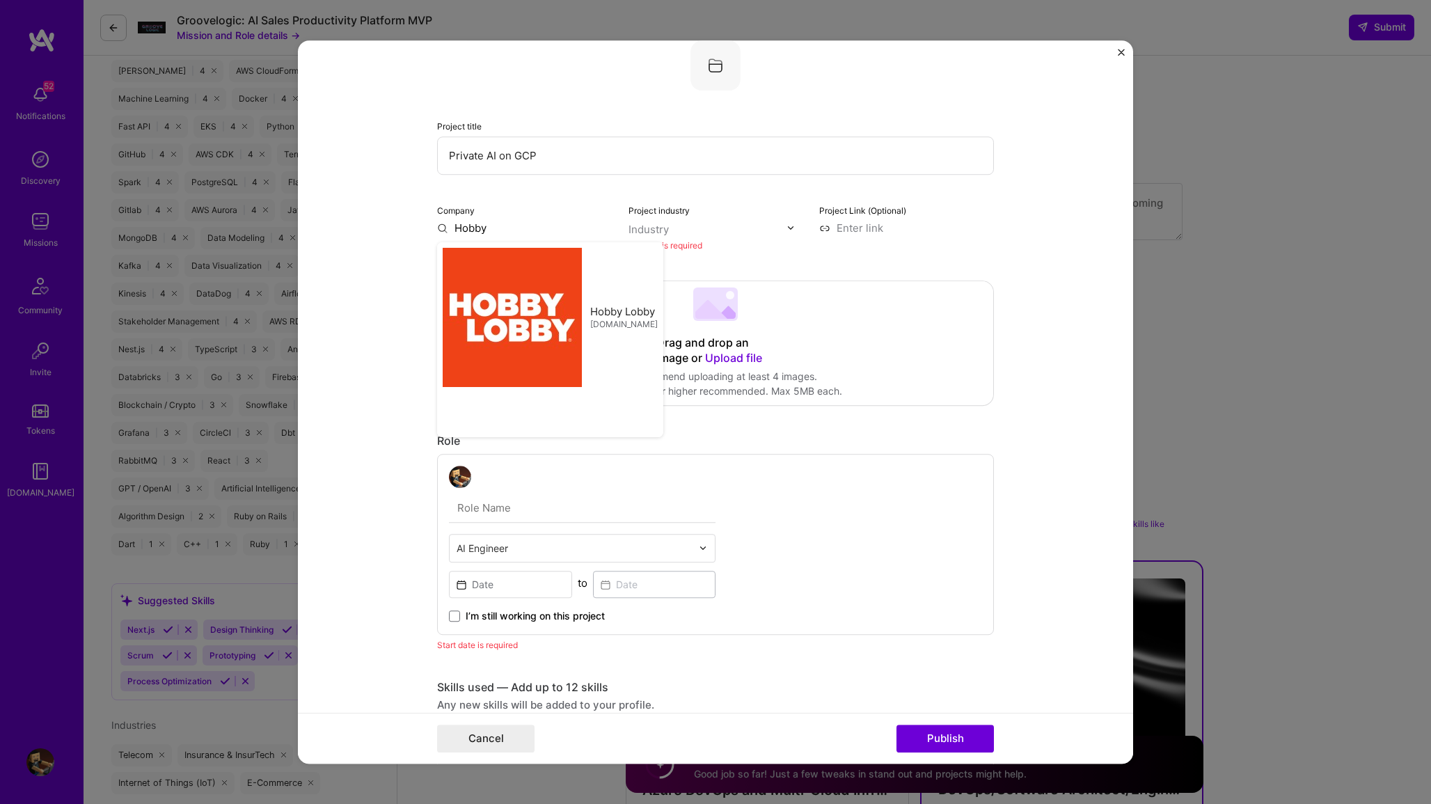
click at [700, 239] on div "Industry is required" at bounding box center [716, 245] width 175 height 15
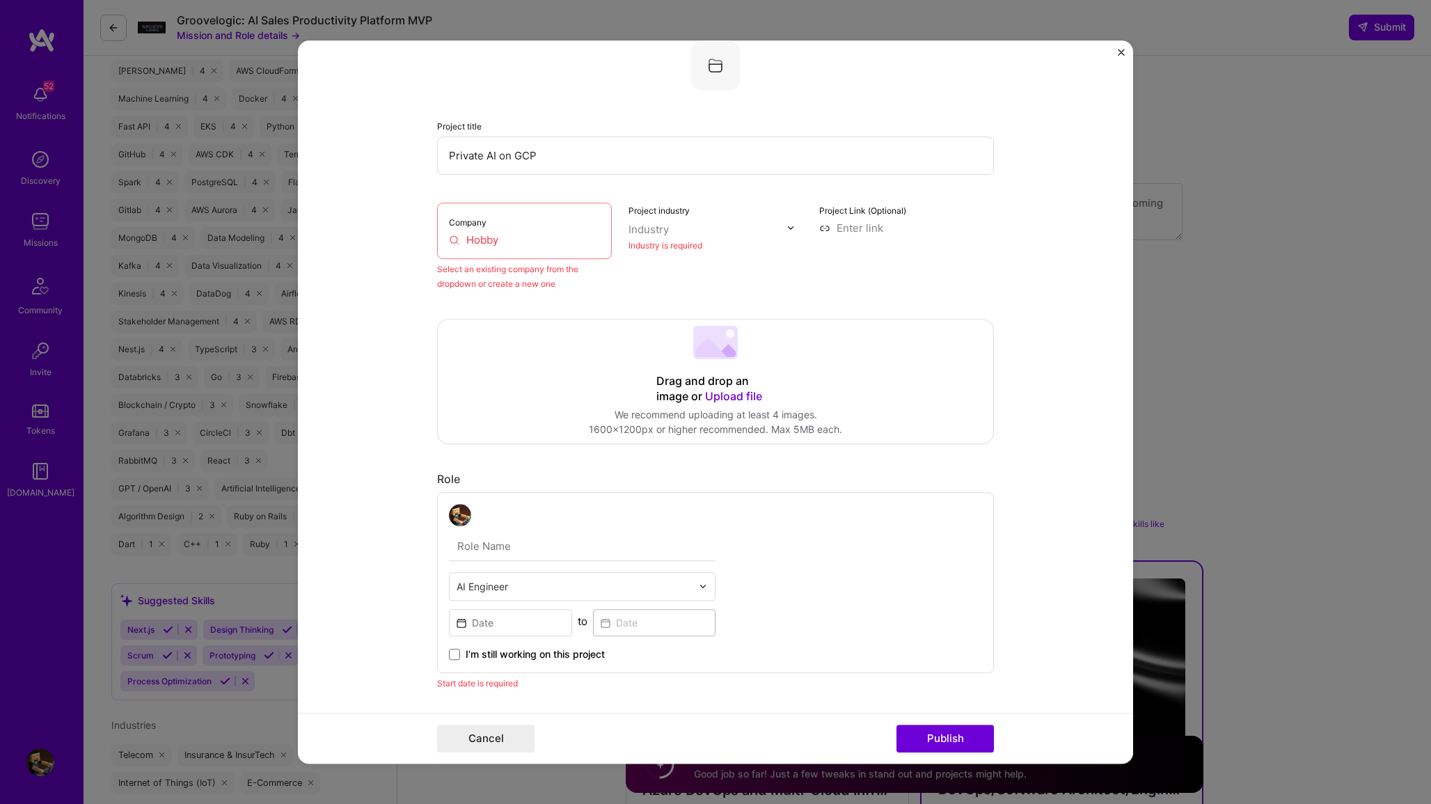
click at [532, 238] on input "Hobby" at bounding box center [524, 239] width 151 height 15
drag, startPoint x: 532, startPoint y: 238, endPoint x: 425, endPoint y: 232, distance: 107.4
click at [425, 232] on form "Project title Private AI on GCP Company Hobby Select an existing company from t…" at bounding box center [715, 402] width 835 height 724
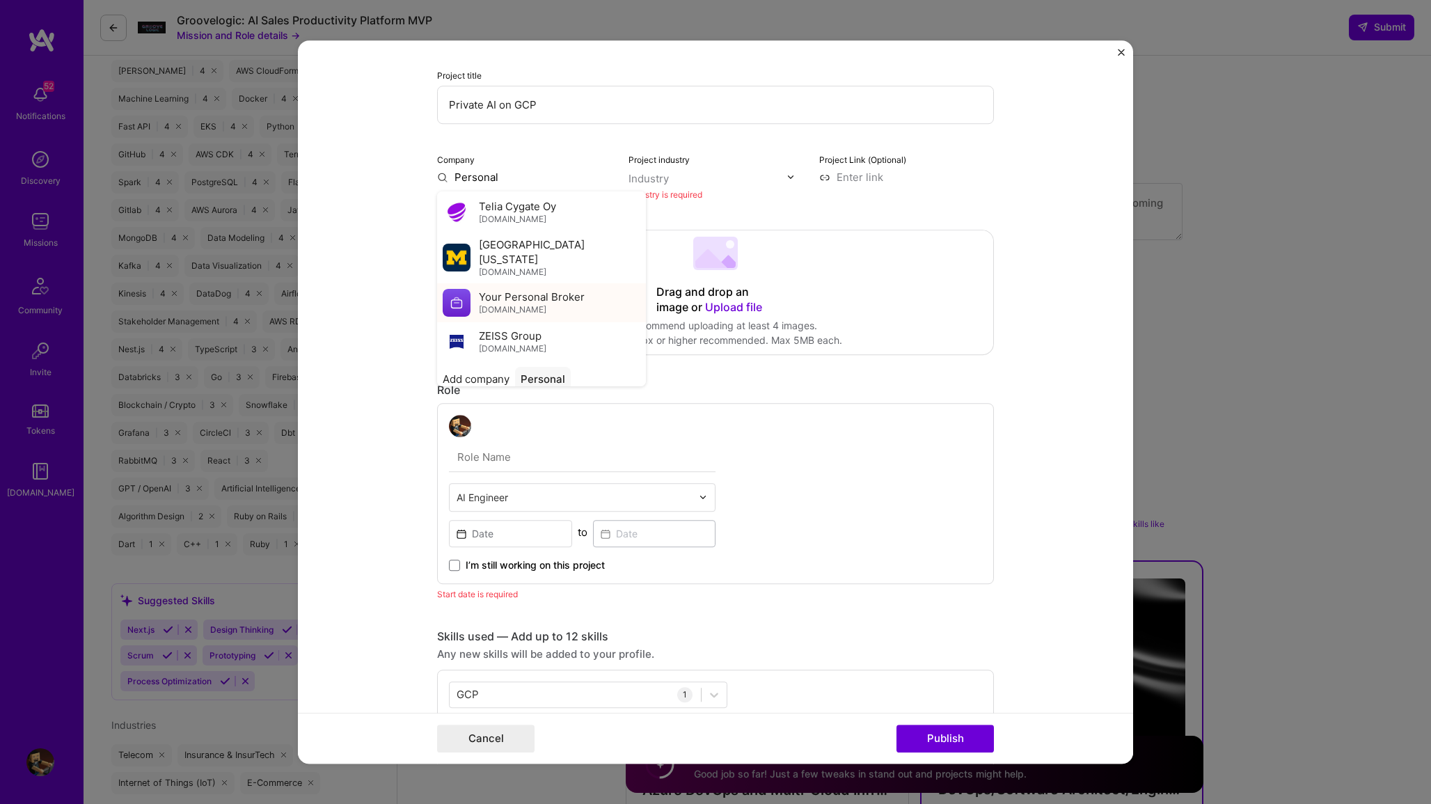
scroll to position [75, 0]
type input "Personal"
click at [542, 375] on div "Personal" at bounding box center [543, 382] width 56 height 24
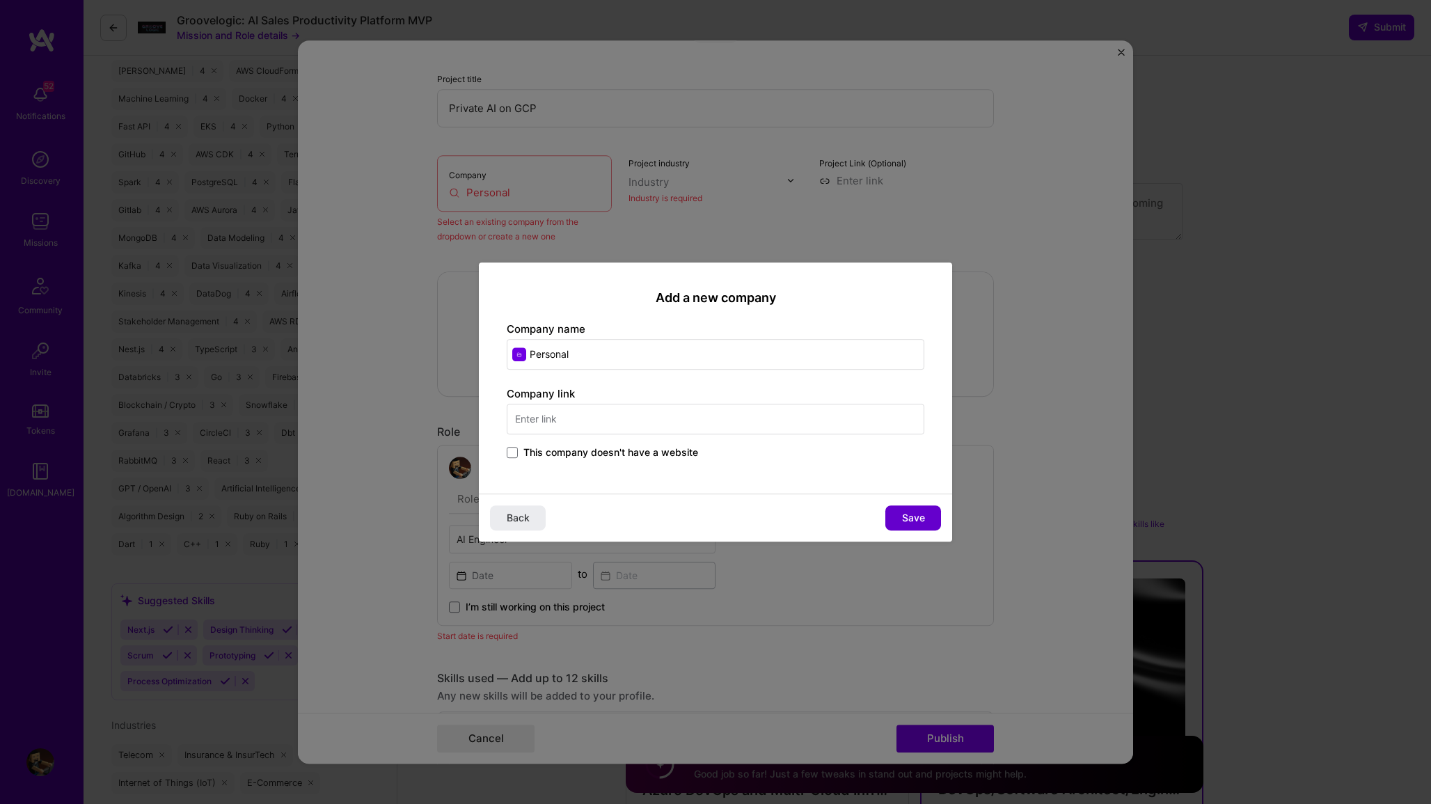
click at [915, 517] on span "Save" at bounding box center [913, 518] width 23 height 14
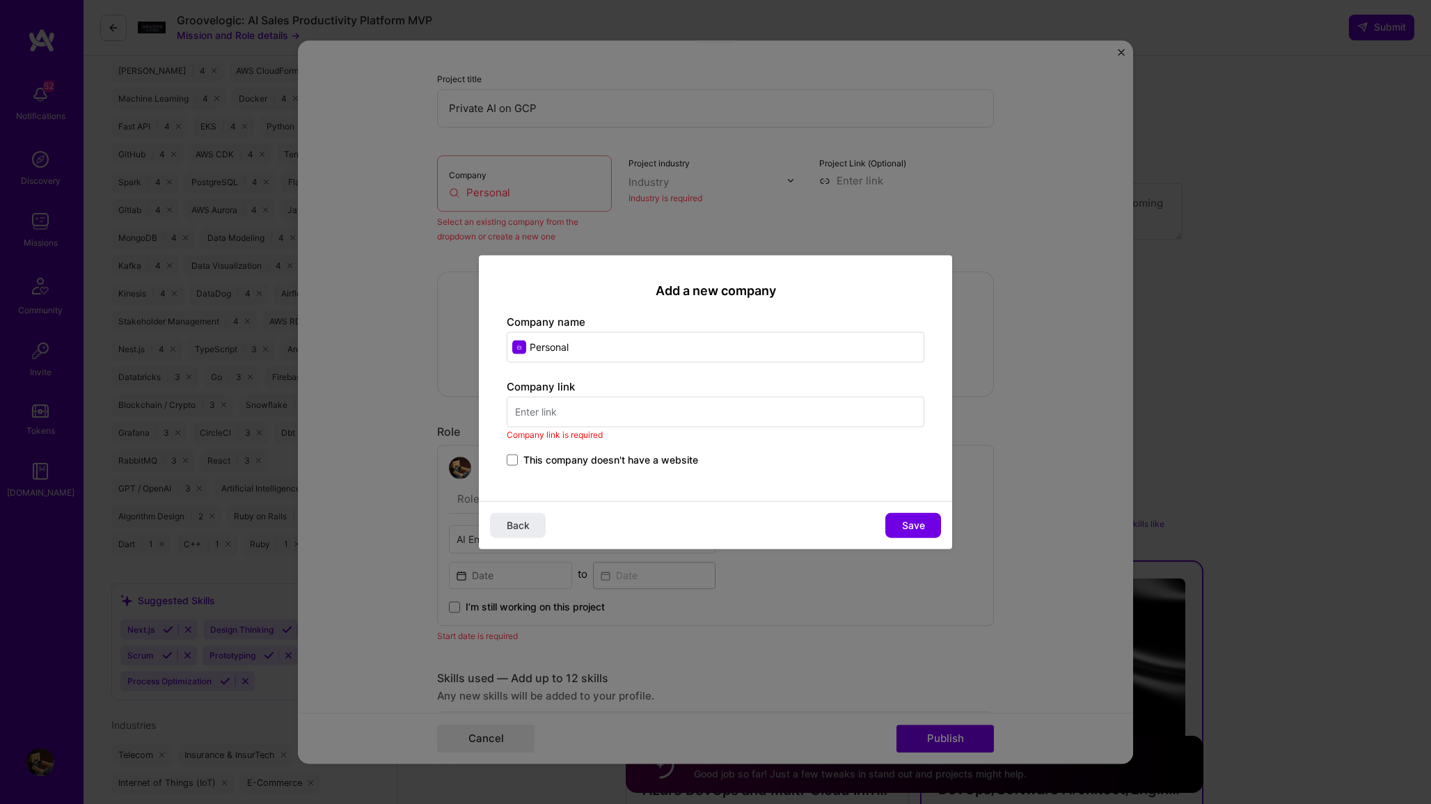
click at [622, 459] on span "This company doesn't have a website" at bounding box center [610, 460] width 175 height 14
click at [0, 0] on input "This company doesn't have a website" at bounding box center [0, 0] width 0 height 0
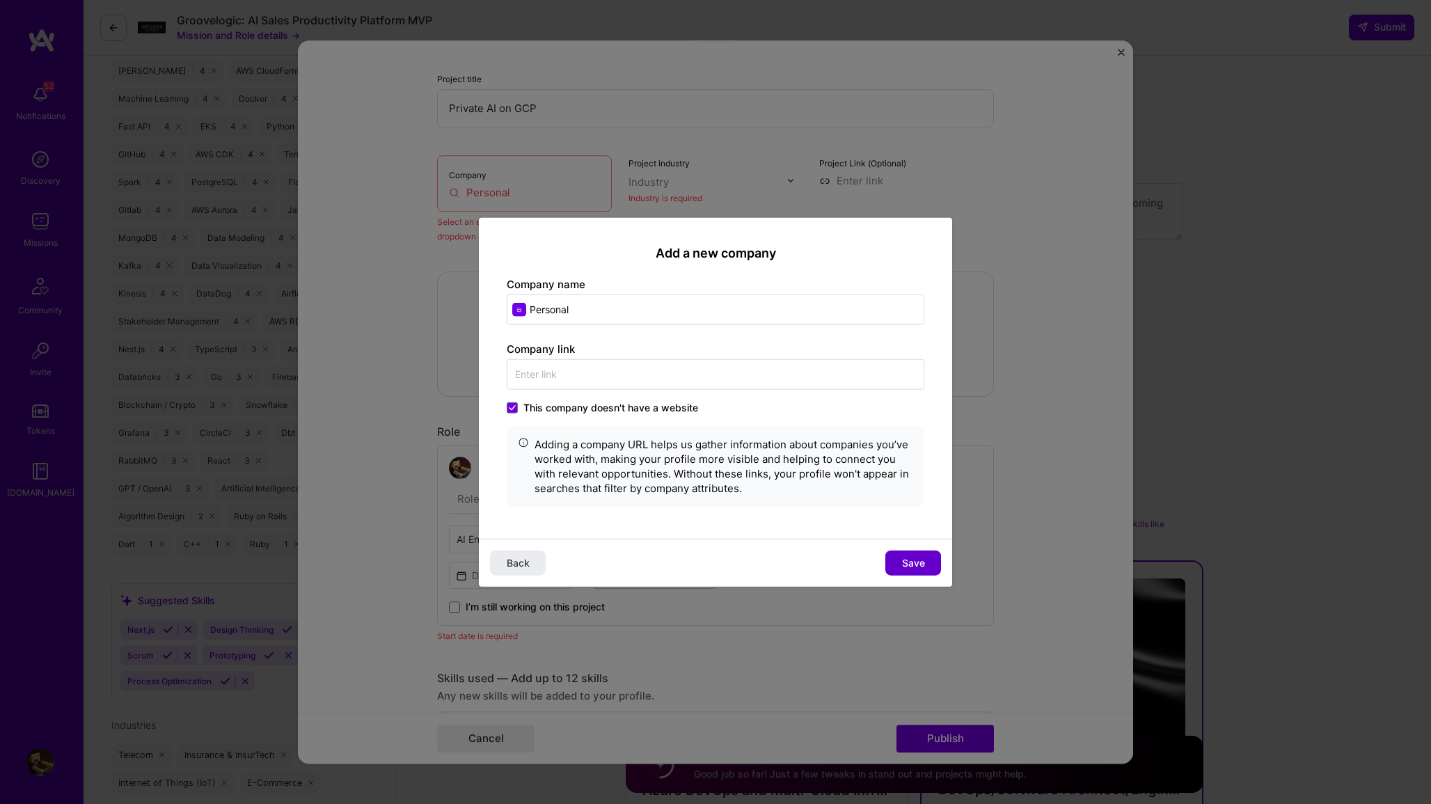
click at [908, 566] on span "Save" at bounding box center [913, 563] width 23 height 14
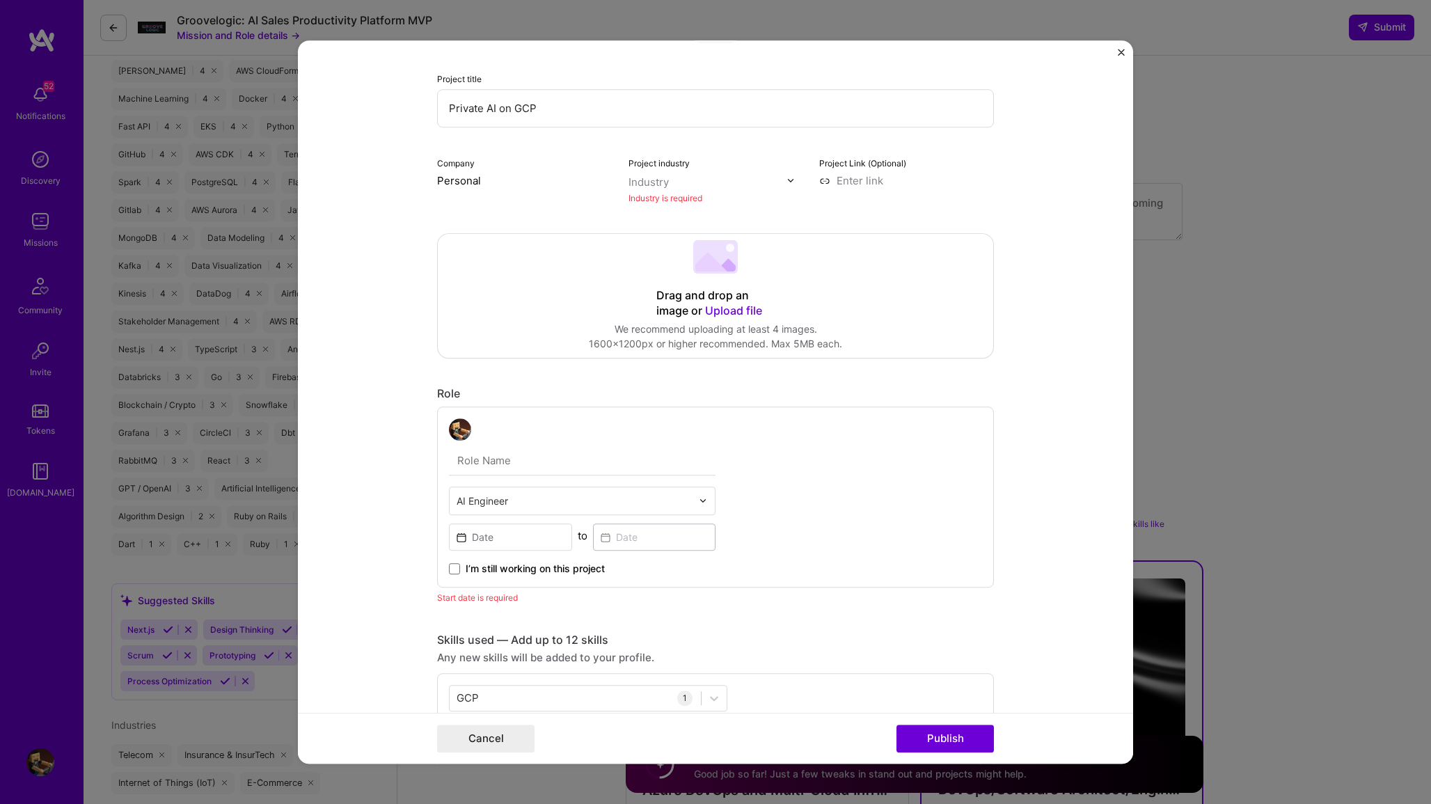
click at [676, 189] on input "text" at bounding box center [708, 182] width 159 height 15
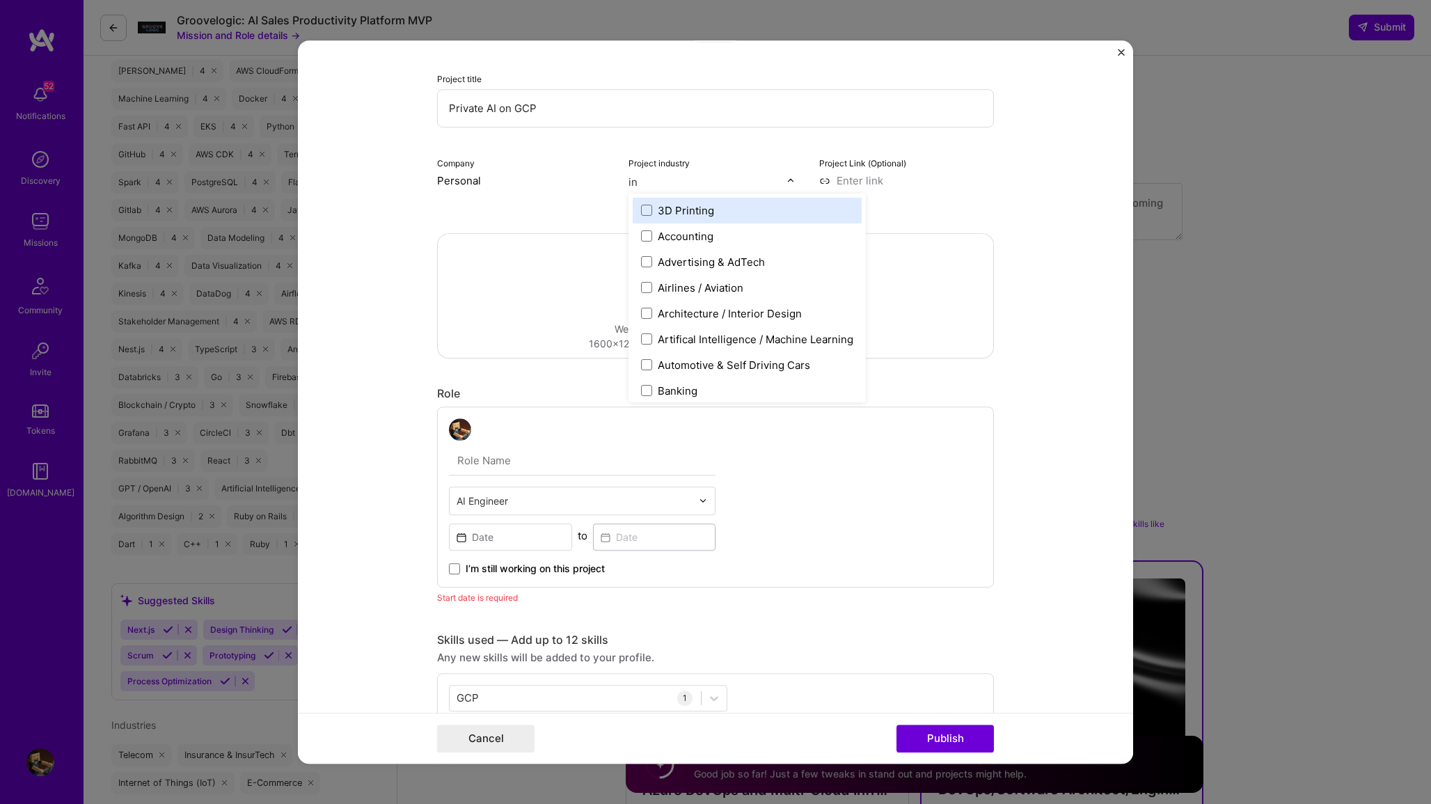
type input "i"
type input "s"
type input "data"
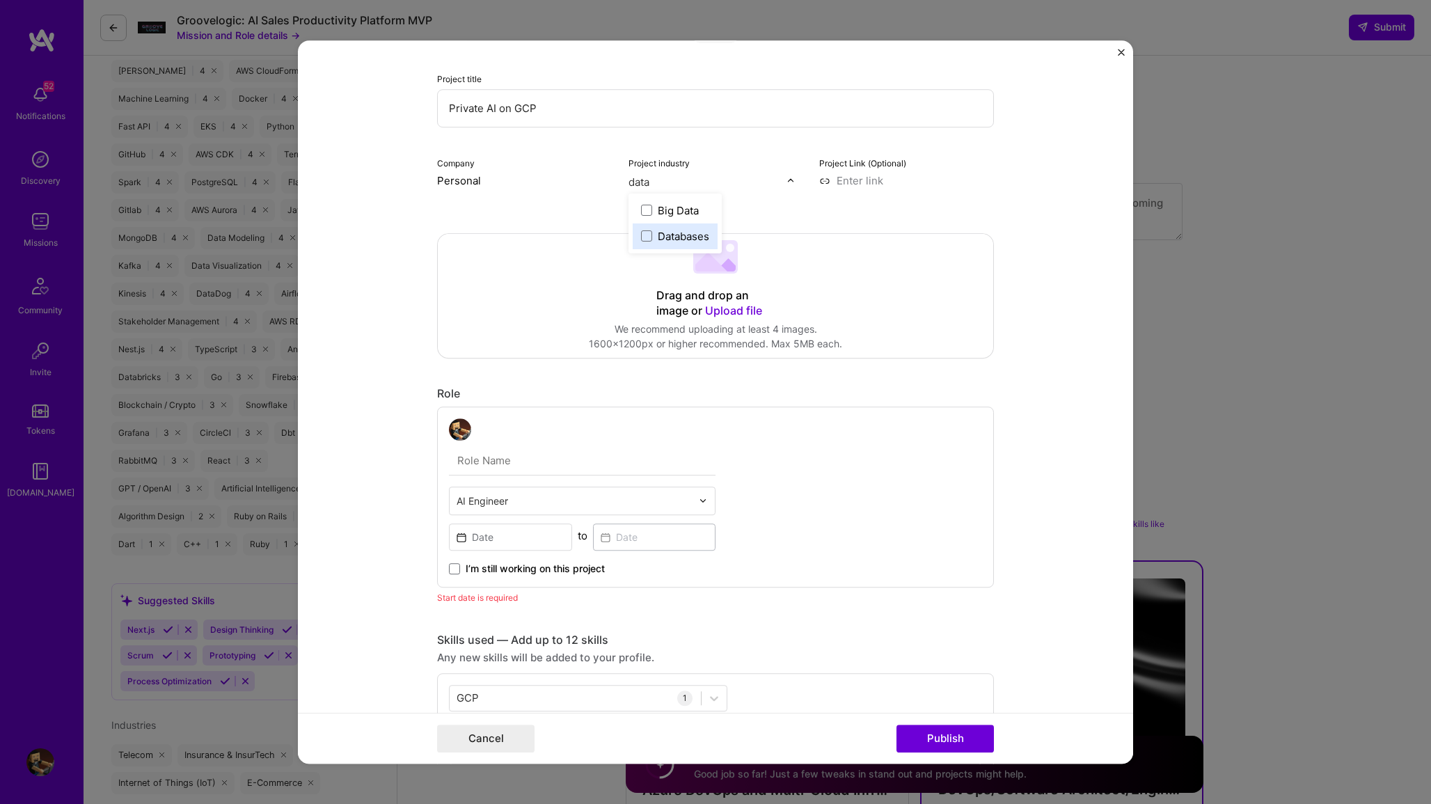
click at [658, 237] on div "Databases" at bounding box center [684, 236] width 52 height 15
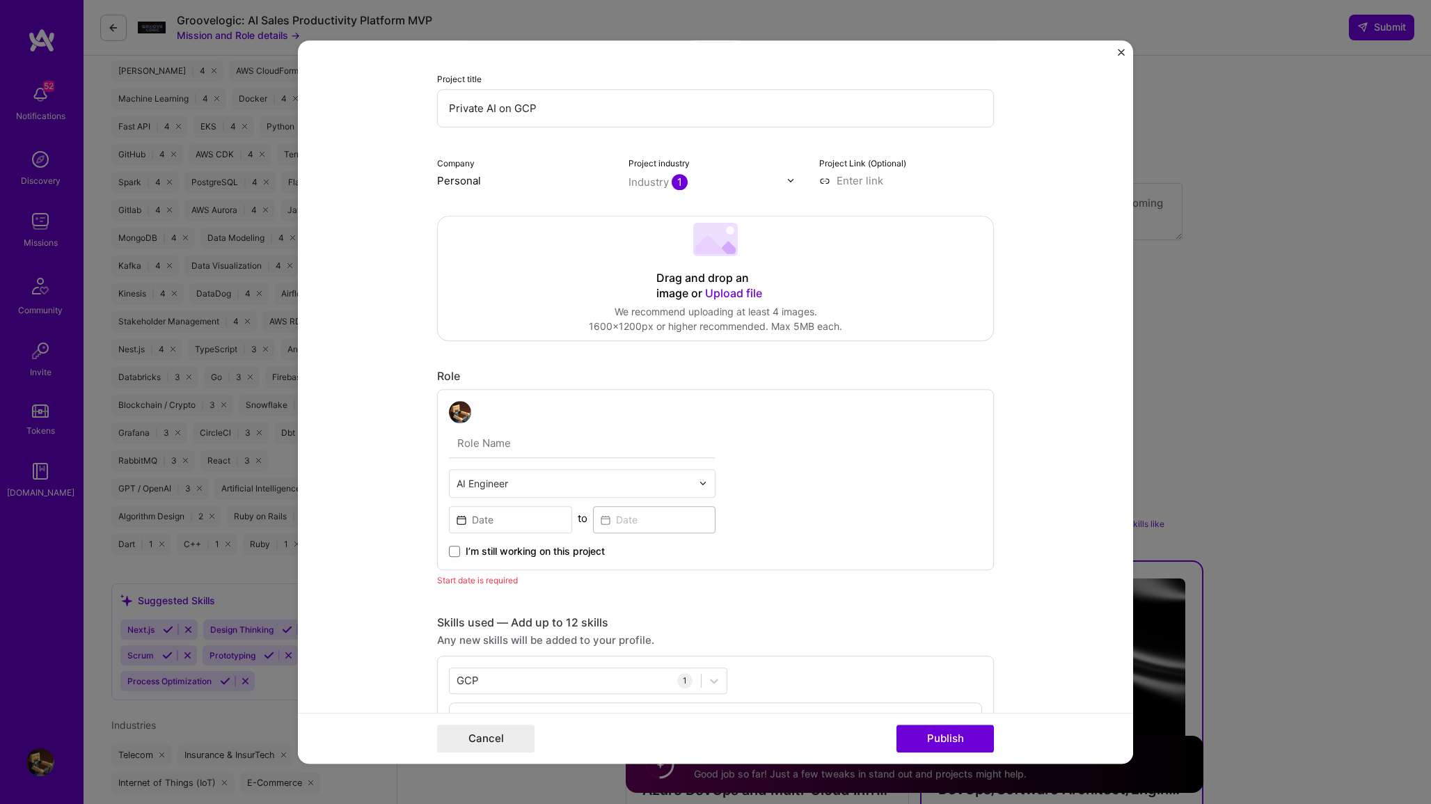
click at [1066, 390] on form "Project title Private AI on GCP Company Personal Project industry Industry 1 Pr…" at bounding box center [715, 402] width 835 height 724
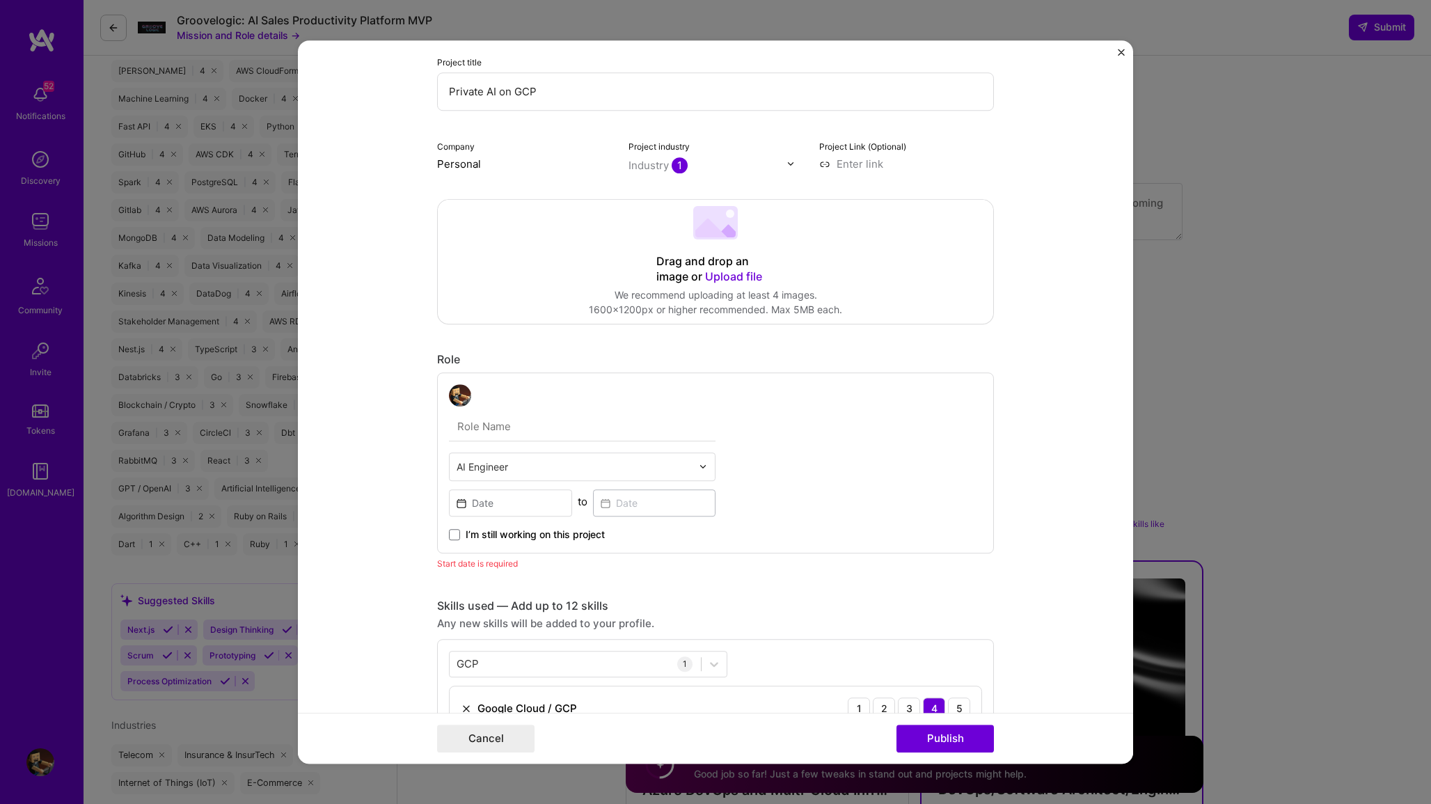
scroll to position [310, 0]
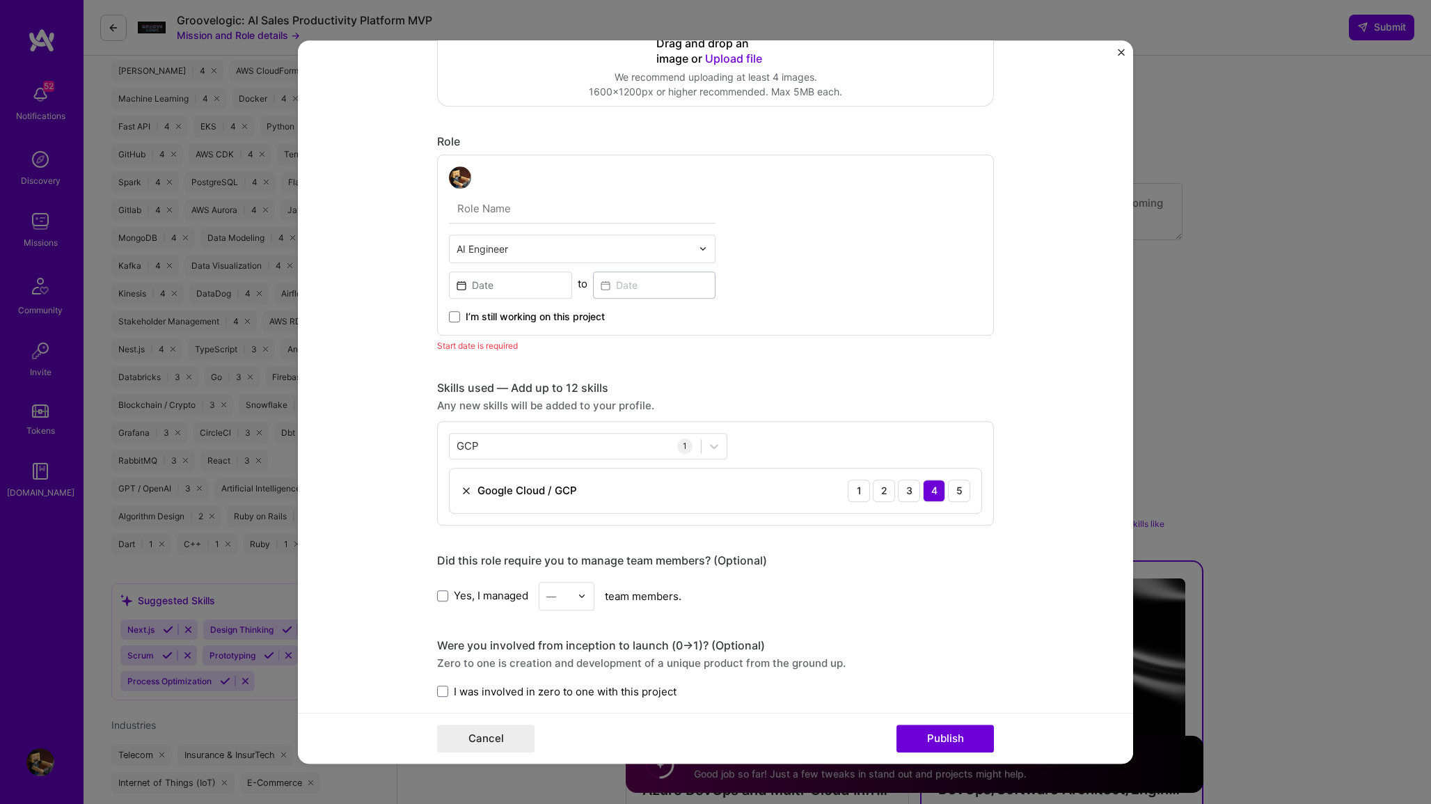
click at [512, 213] on input "text" at bounding box center [582, 208] width 267 height 29
click at [938, 736] on button "Publish" at bounding box center [945, 739] width 97 height 28
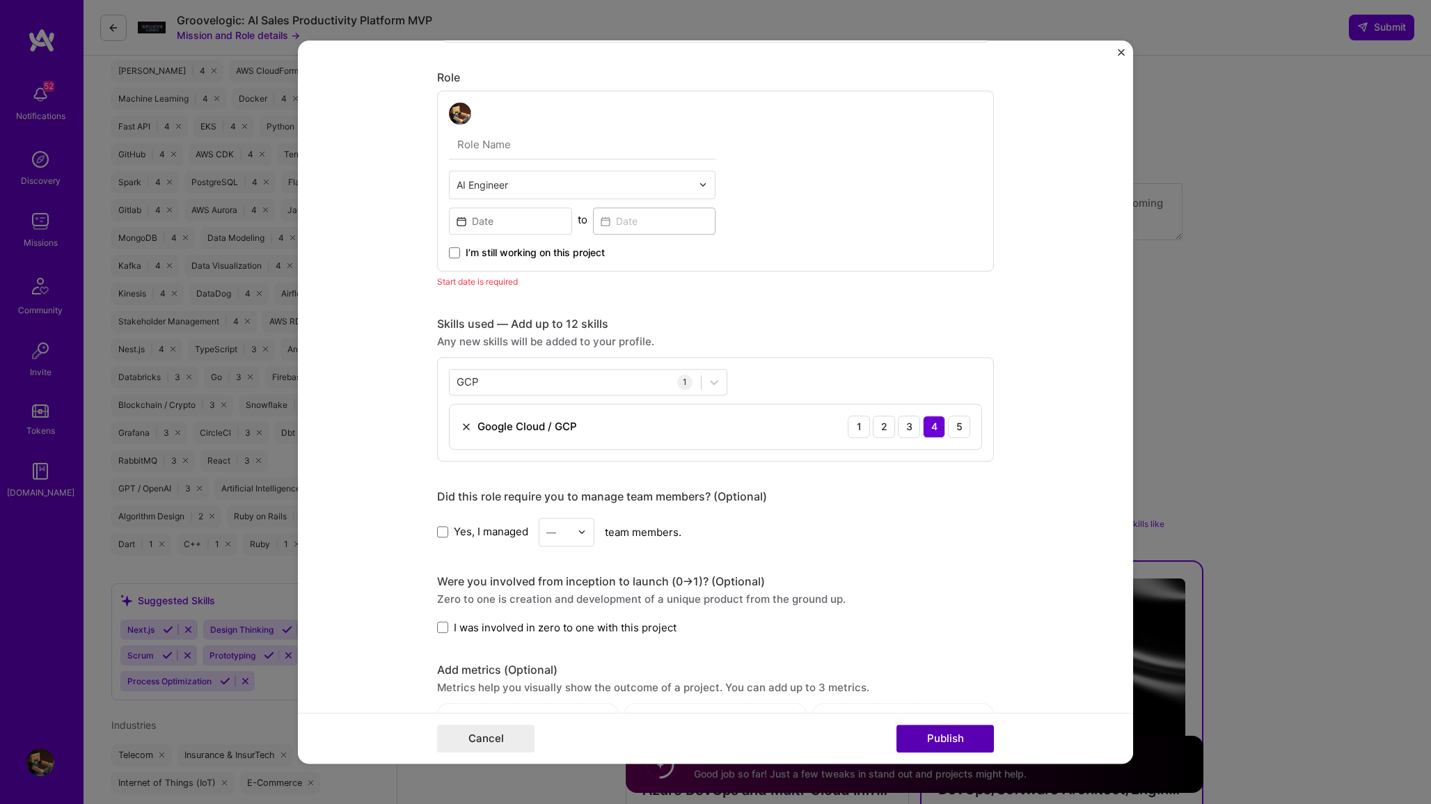
scroll to position [404, 0]
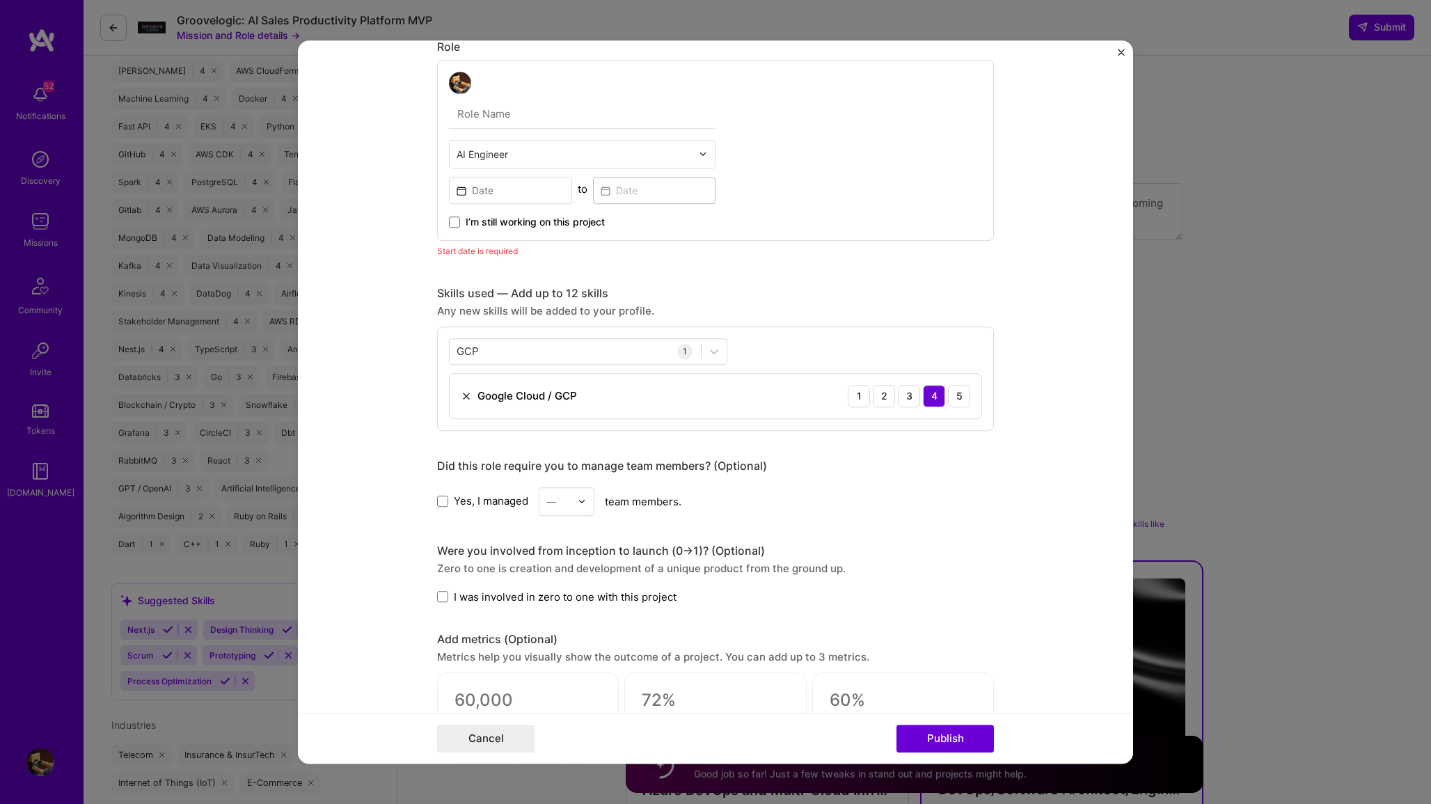
click at [495, 226] on span "I’m still working on this project" at bounding box center [535, 222] width 139 height 14
click at [0, 0] on input "I’m still working on this project" at bounding box center [0, 0] width 0 height 0
click at [489, 200] on input at bounding box center [510, 190] width 123 height 27
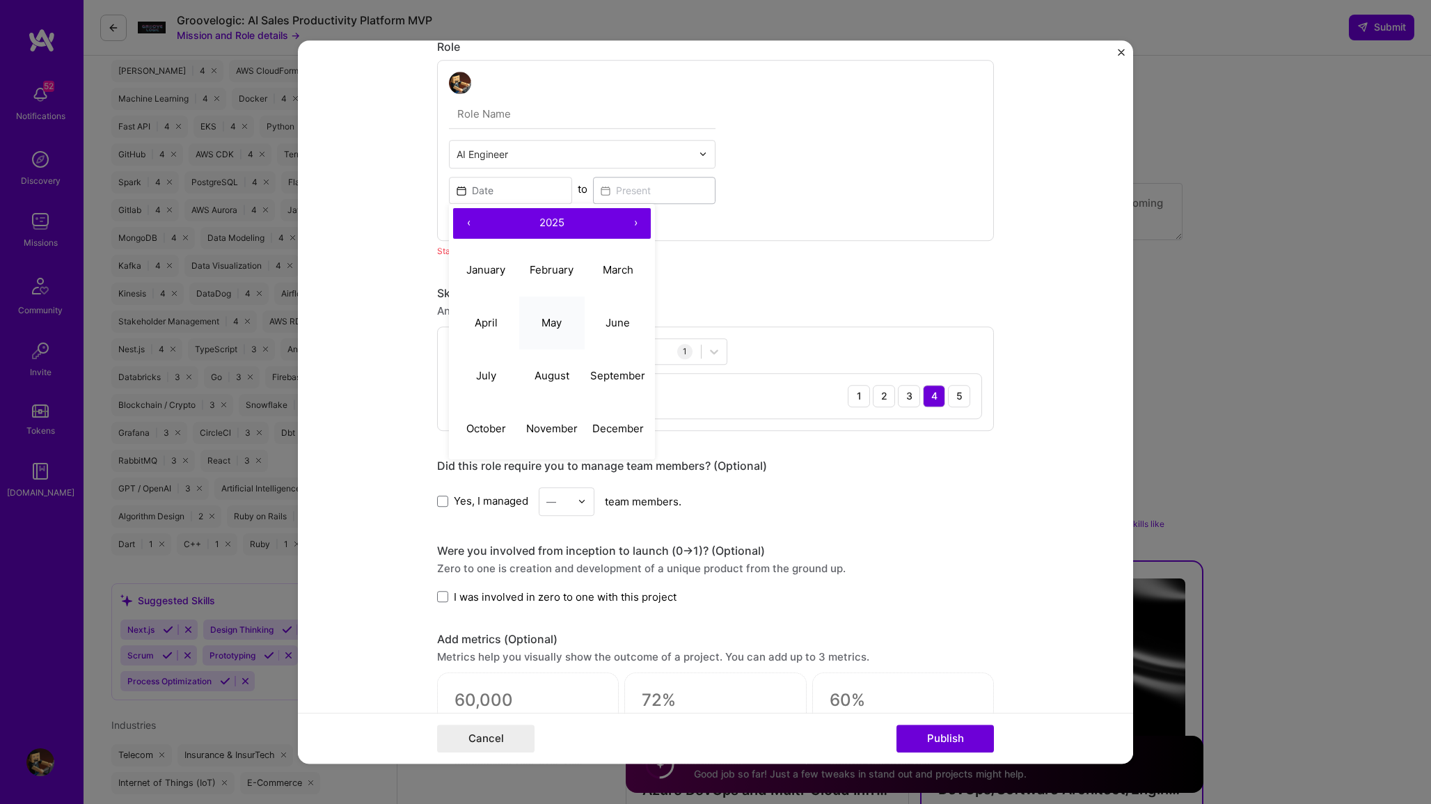
click at [546, 323] on abbr "May" at bounding box center [552, 322] width 20 height 13
type input "[DATE]"
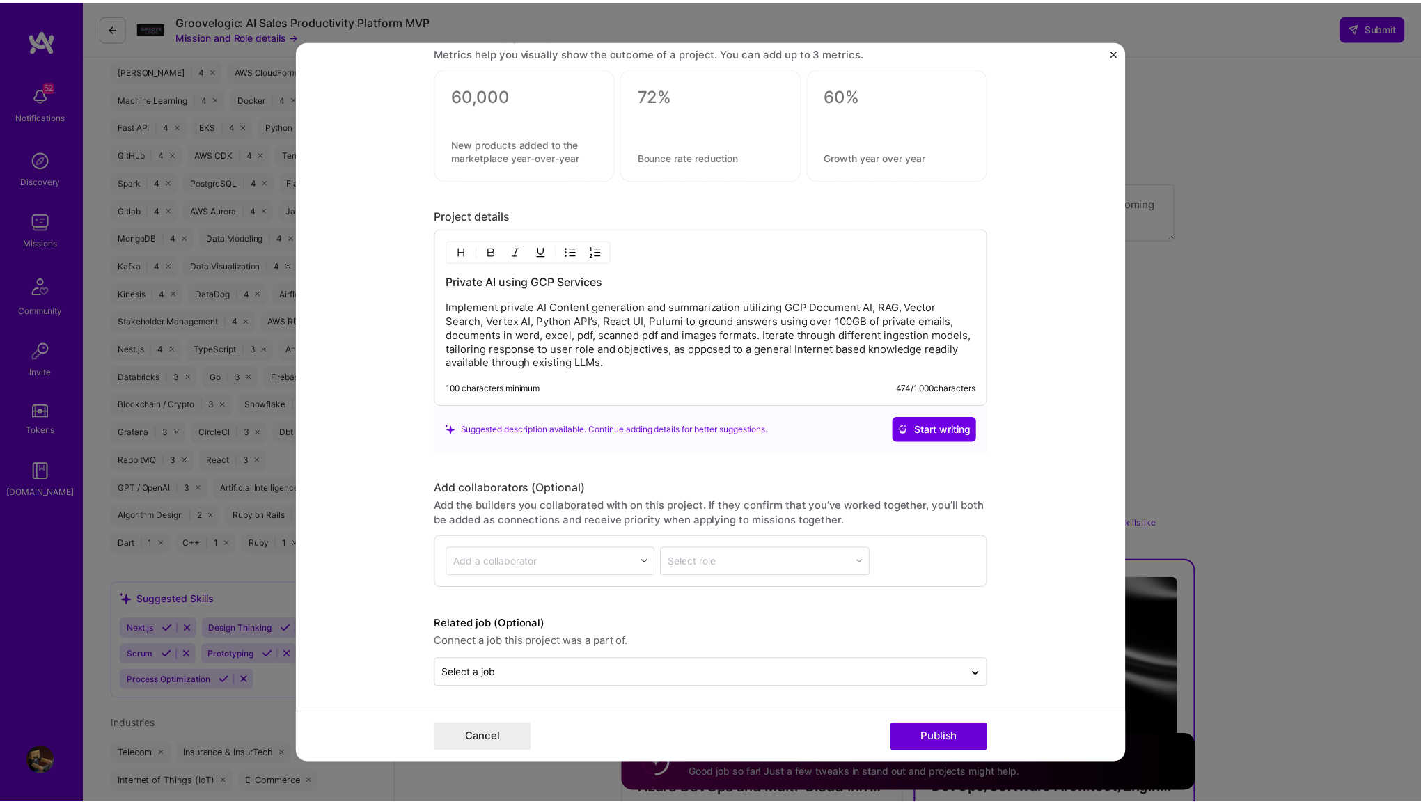
scroll to position [993, 0]
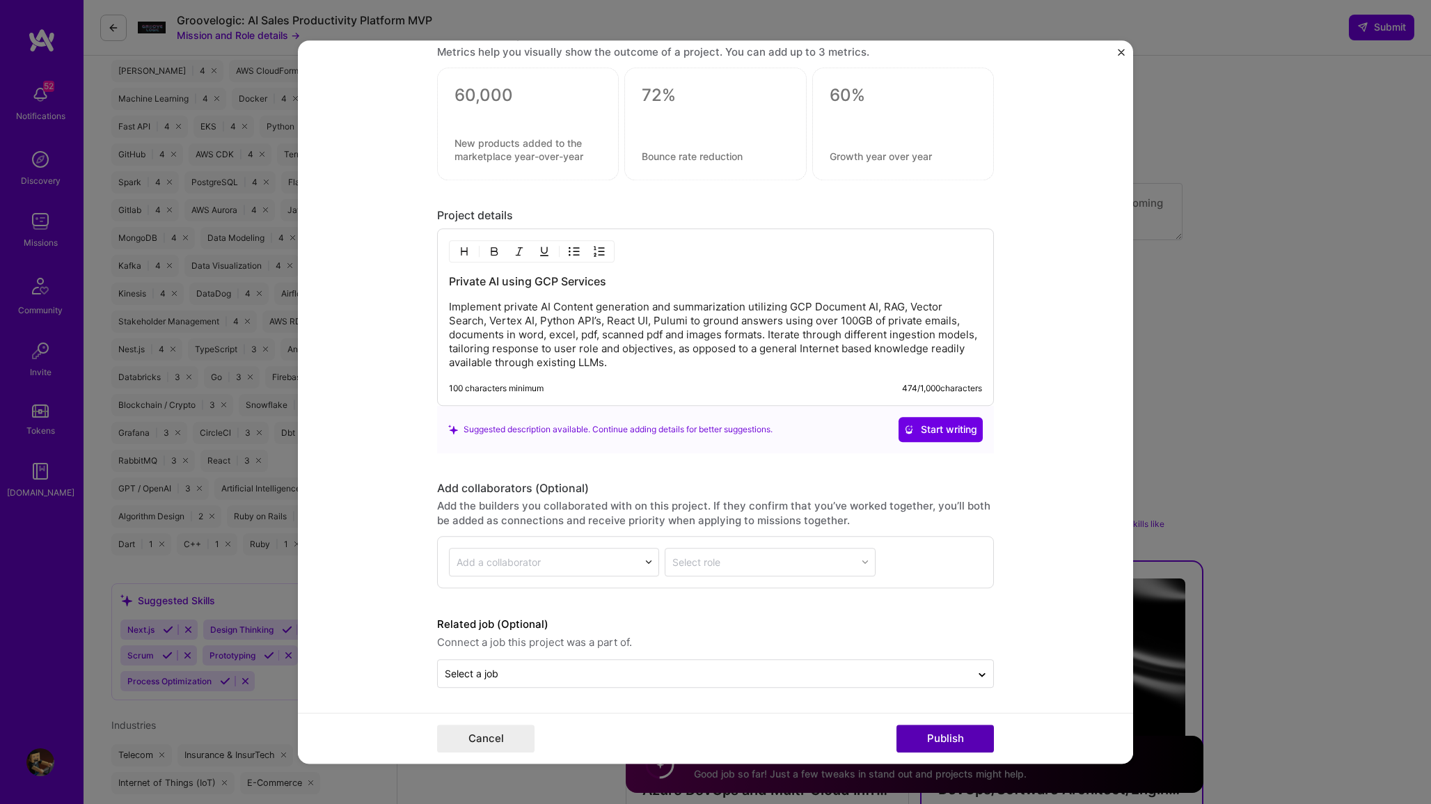
click at [950, 742] on button "Publish" at bounding box center [945, 739] width 97 height 28
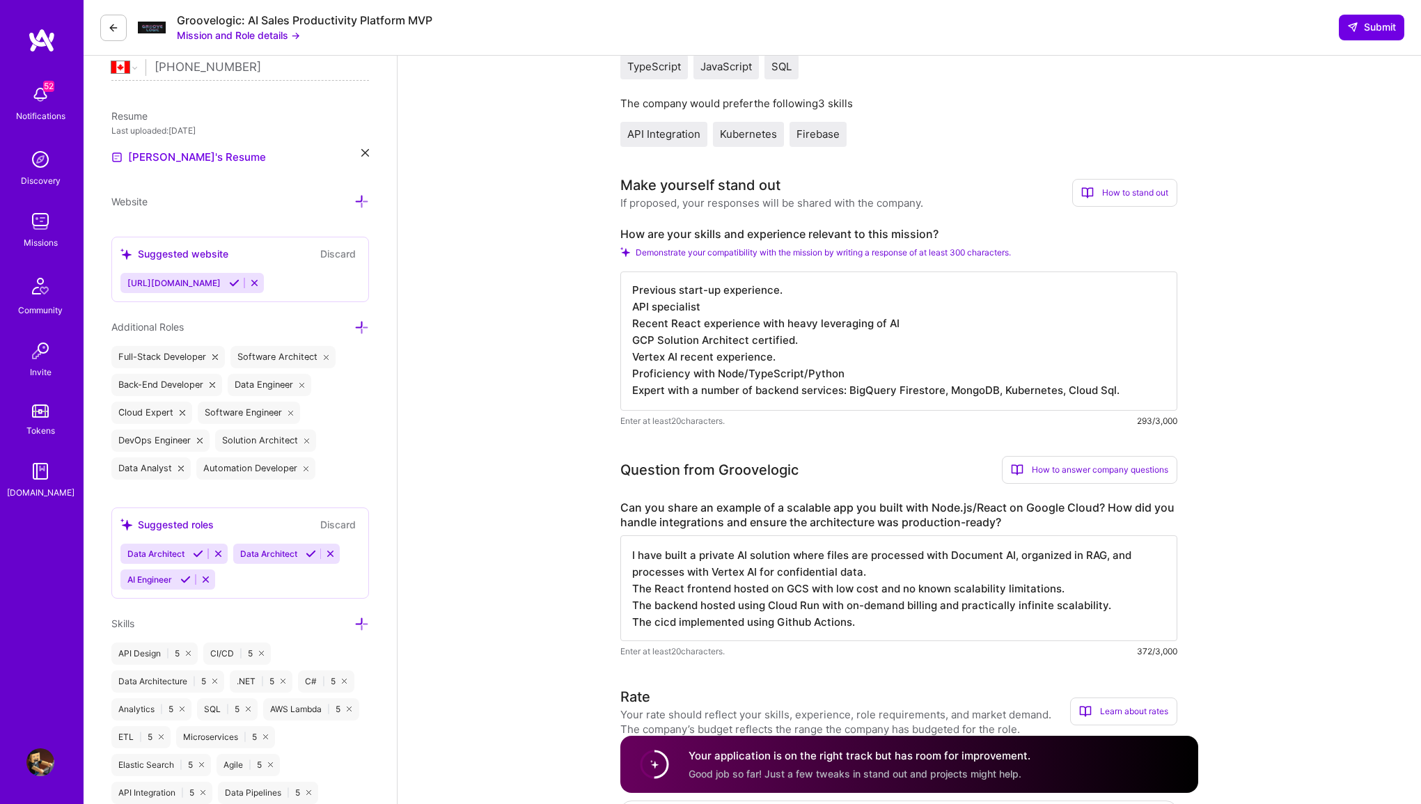
scroll to position [210, 0]
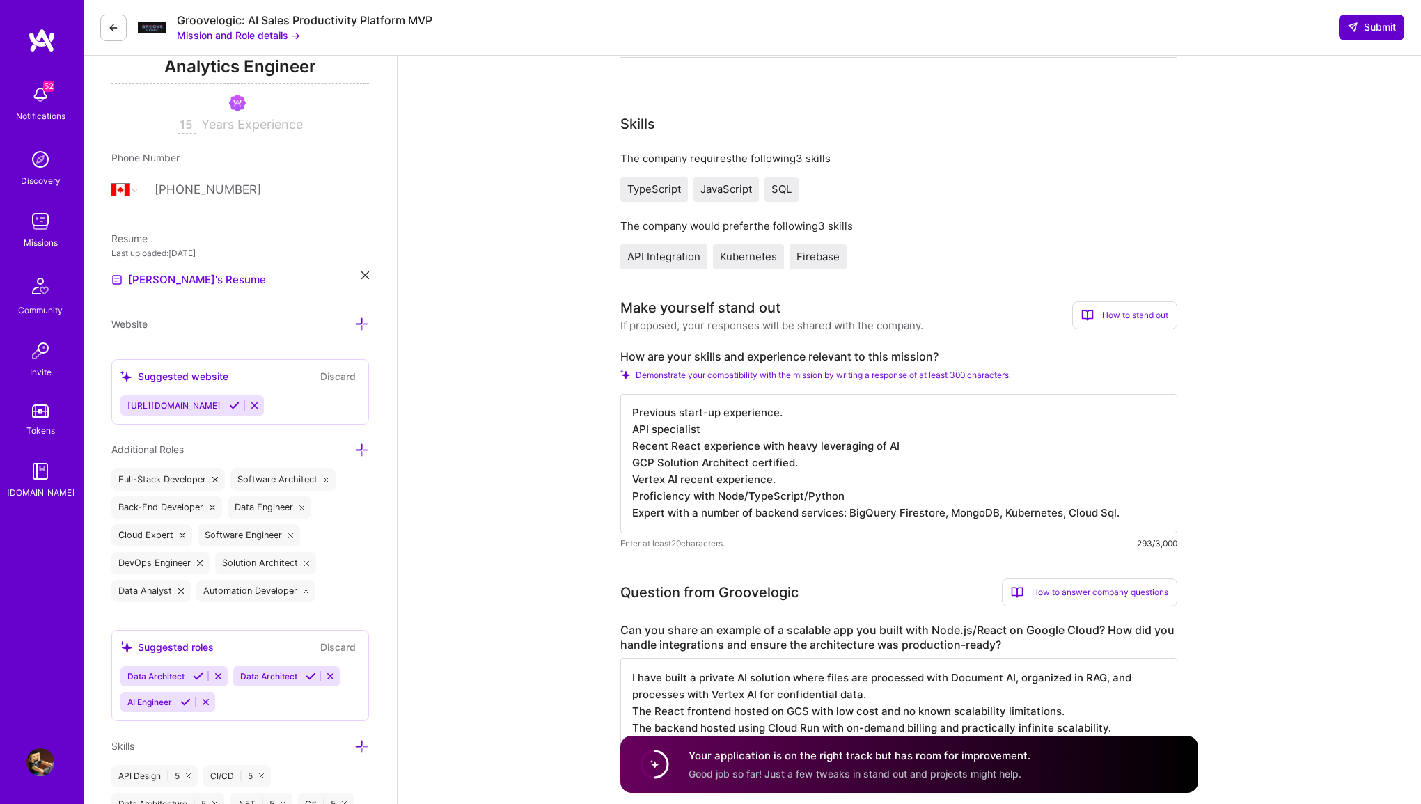
click at [1351, 24] on icon at bounding box center [1352, 27] width 11 height 11
